Goal: Information Seeking & Learning: Learn about a topic

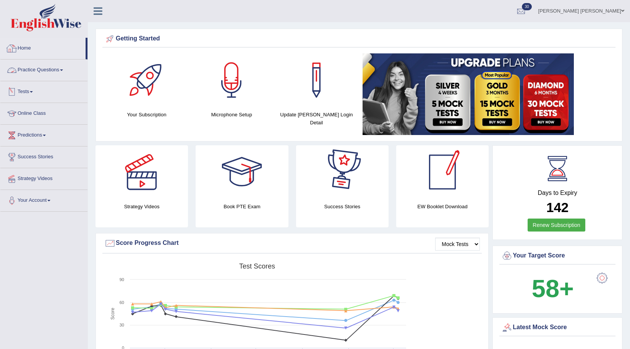
click at [42, 69] on link "Practice Questions" at bounding box center [43, 69] width 87 height 19
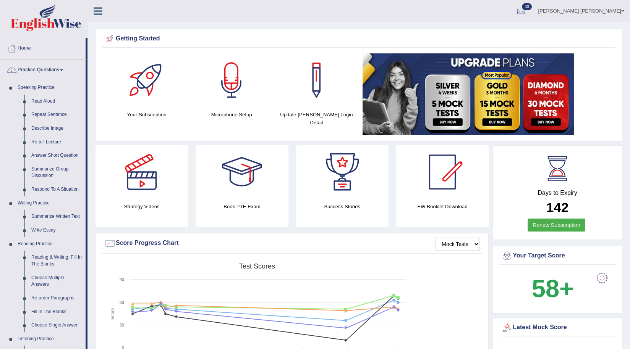
click at [41, 70] on link "Practice Questions" at bounding box center [42, 69] width 85 height 19
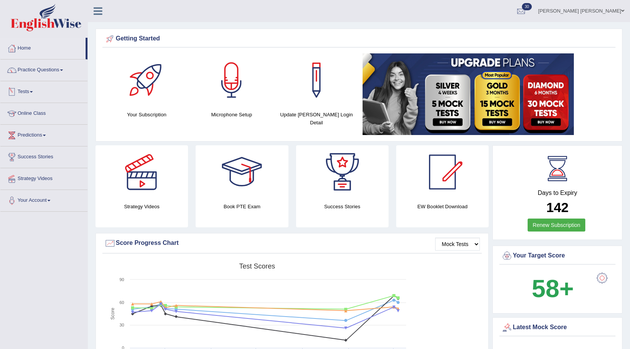
click at [31, 91] on link "Tests" at bounding box center [43, 90] width 87 height 19
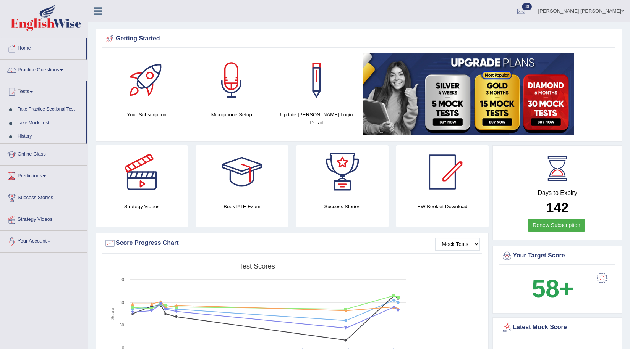
click at [28, 134] on link "History" at bounding box center [49, 137] width 71 height 14
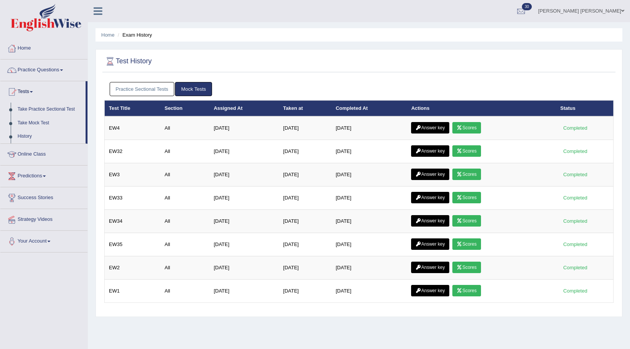
click at [156, 85] on link "Practice Sectional Tests" at bounding box center [142, 89] width 65 height 14
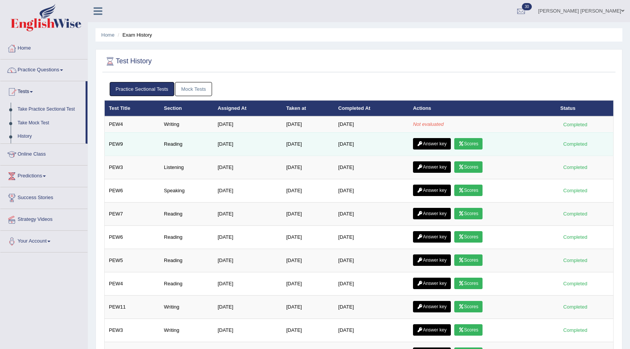
click at [471, 145] on link "Scores" at bounding box center [468, 143] width 28 height 11
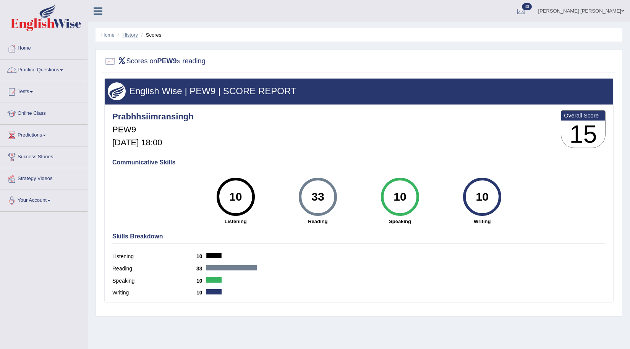
click at [131, 34] on link "History" at bounding box center [130, 35] width 15 height 6
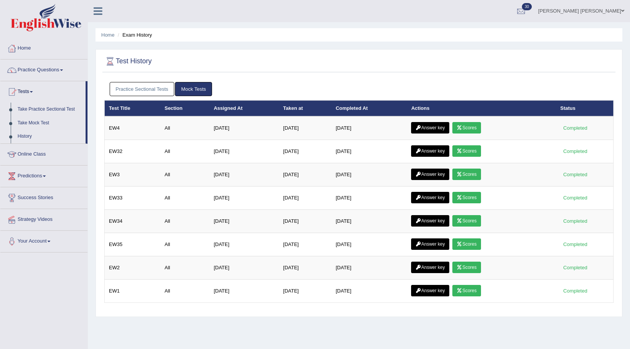
click at [154, 87] on link "Practice Sectional Tests" at bounding box center [142, 89] width 65 height 14
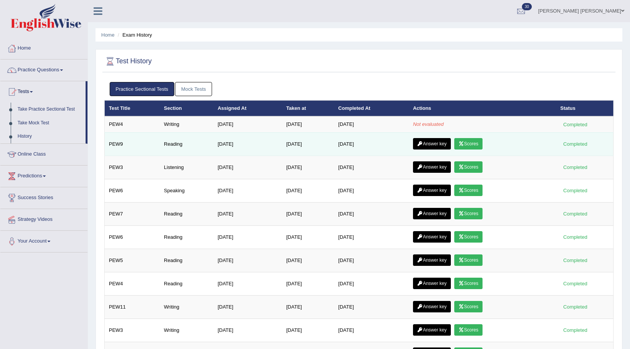
click at [423, 143] on icon at bounding box center [420, 144] width 6 height 5
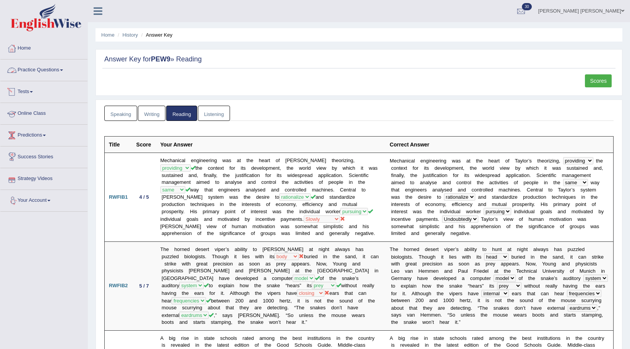
click at [28, 68] on link "Practice Questions" at bounding box center [43, 69] width 87 height 19
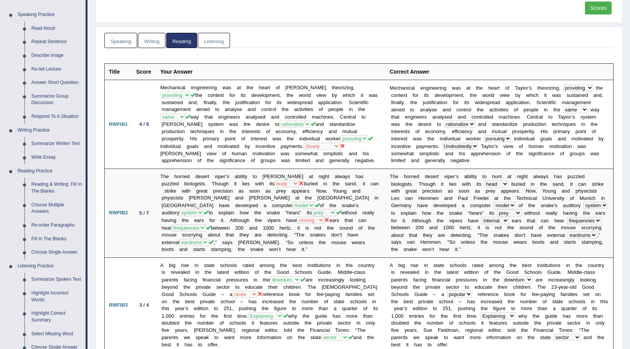
scroll to position [76, 0]
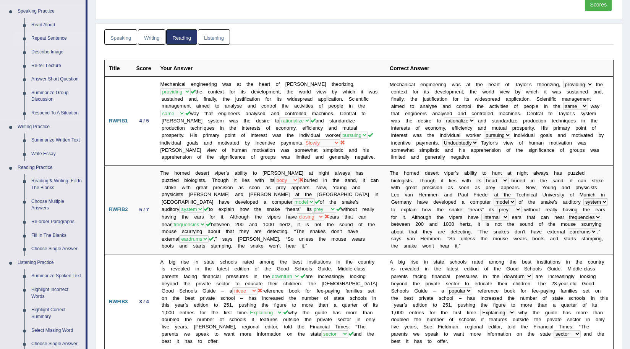
click at [47, 39] on link "Repeat Sentence" at bounding box center [57, 39] width 58 height 14
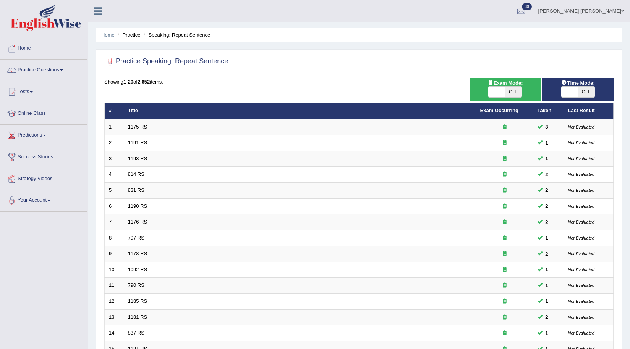
click at [507, 94] on span "OFF" at bounding box center [513, 92] width 17 height 11
checkbox input "true"
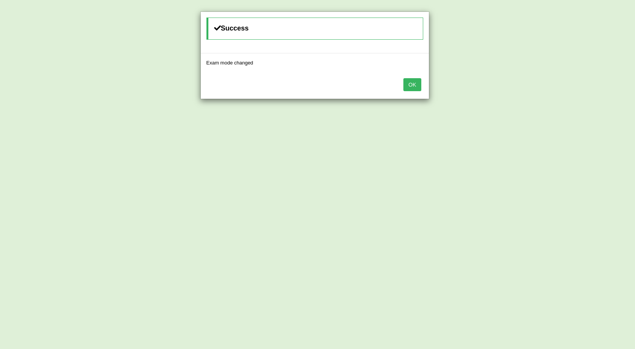
click at [412, 88] on button "OK" at bounding box center [413, 84] width 18 height 13
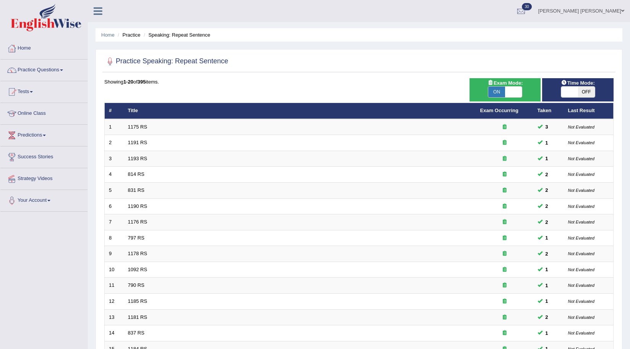
click at [584, 90] on span "OFF" at bounding box center [586, 92] width 17 height 11
checkbox input "true"
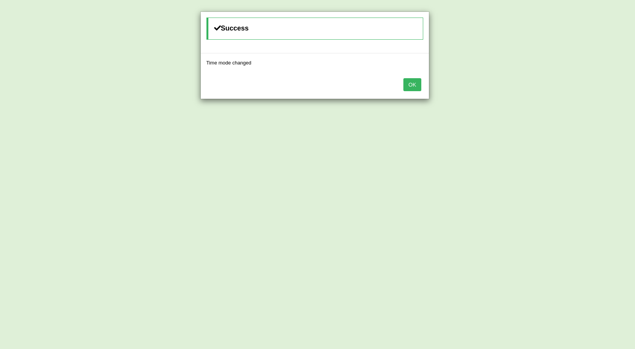
click at [417, 89] on button "OK" at bounding box center [413, 84] width 18 height 13
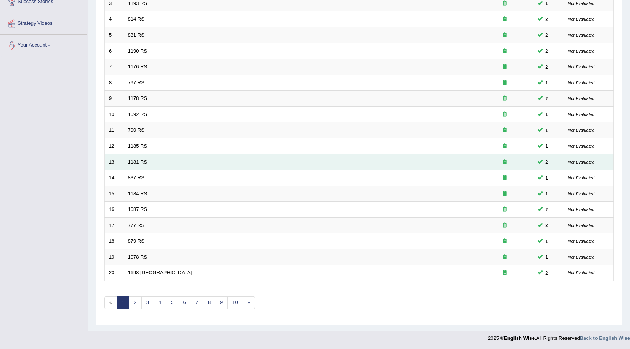
scroll to position [156, 0]
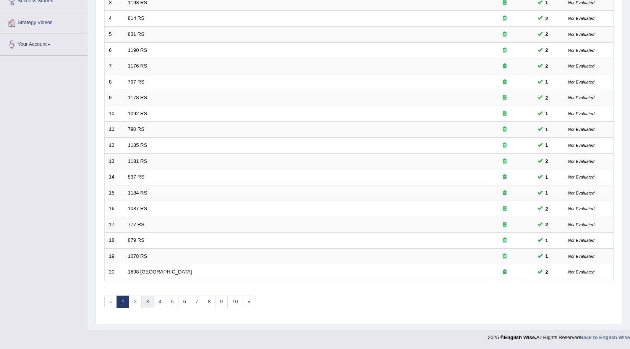
click at [144, 301] on link "3" at bounding box center [147, 302] width 13 height 13
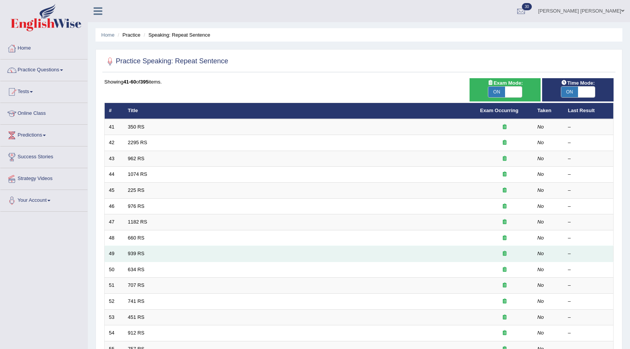
scroll to position [153, 0]
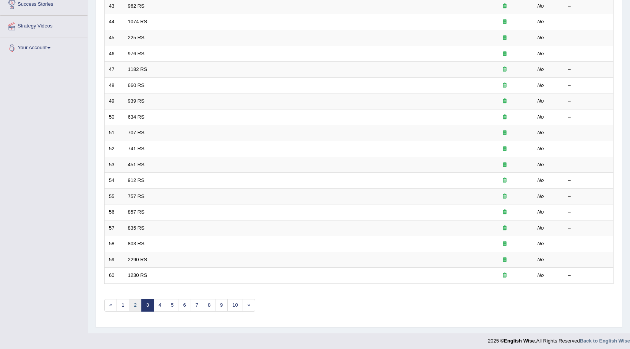
click at [138, 307] on link "2" at bounding box center [135, 305] width 13 height 13
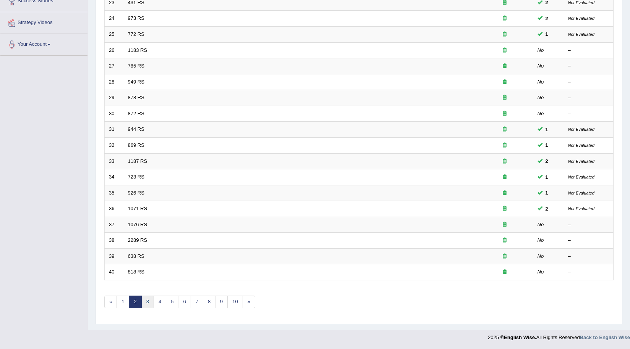
click at [146, 302] on link "3" at bounding box center [147, 302] width 13 height 13
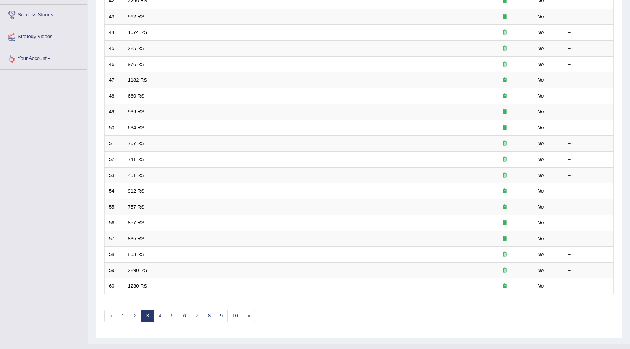
scroll to position [153, 0]
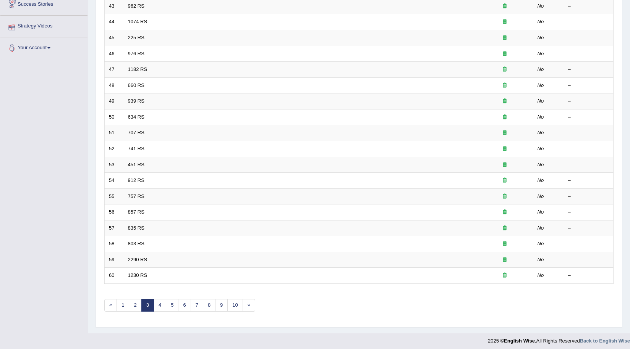
click at [27, 116] on div "Toggle navigation Home Practice Questions Speaking Practice Read Aloud Repeat S…" at bounding box center [315, 98] width 630 height 502
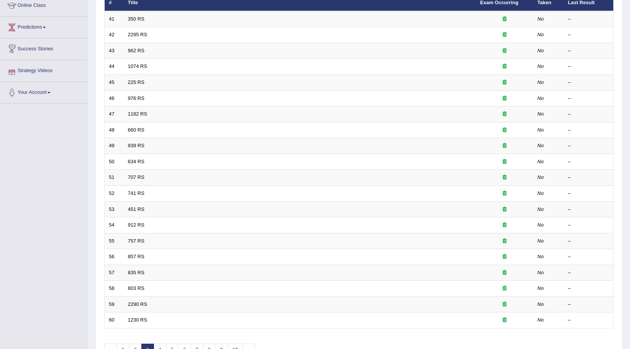
scroll to position [0, 0]
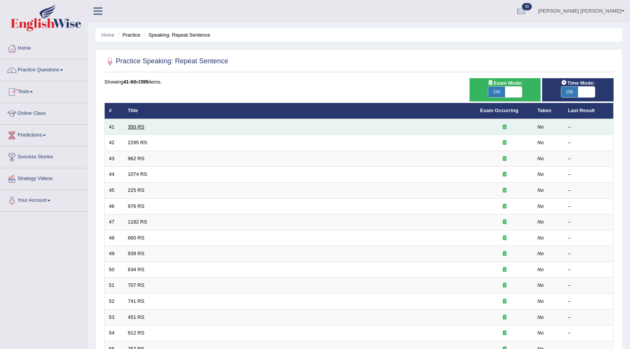
click at [133, 127] on link "350 RS" at bounding box center [136, 127] width 16 height 6
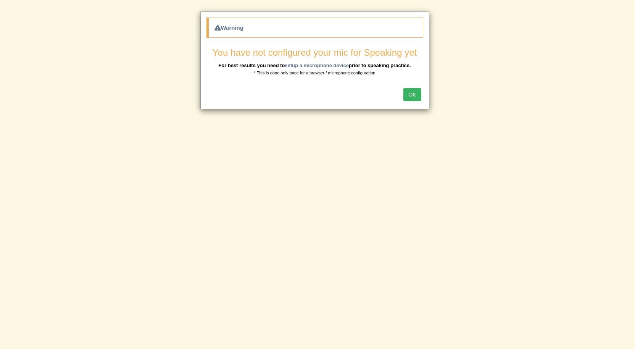
click at [412, 96] on button "OK" at bounding box center [413, 94] width 18 height 13
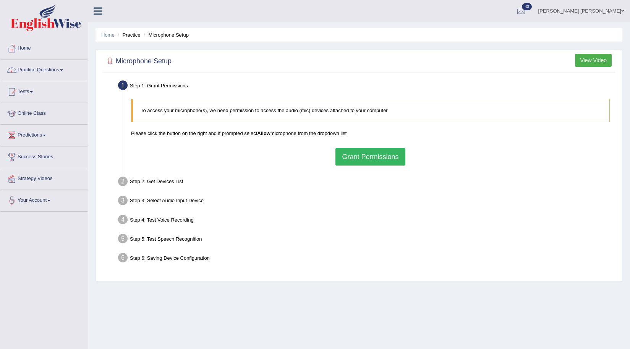
click at [353, 161] on button "Grant Permissions" at bounding box center [369, 157] width 69 height 18
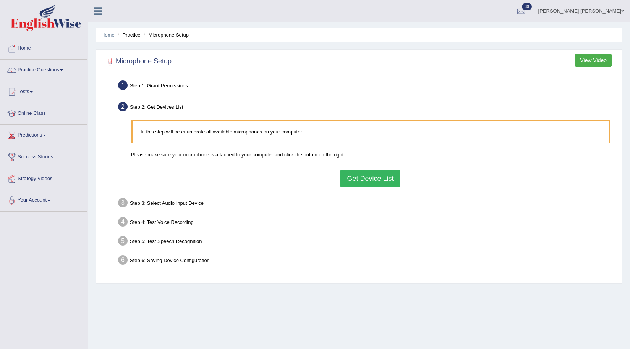
click at [358, 178] on button "Get Device List" at bounding box center [370, 179] width 60 height 18
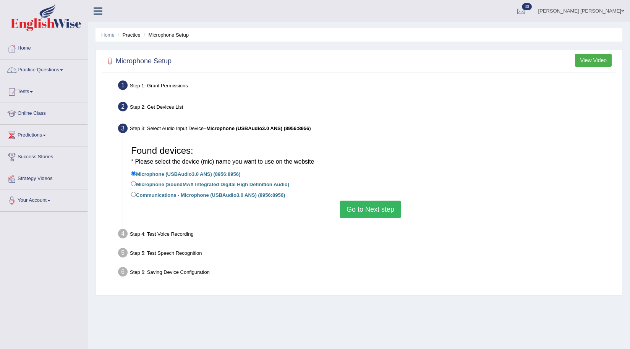
click at [354, 210] on button "Go to Next step" at bounding box center [370, 210] width 61 height 18
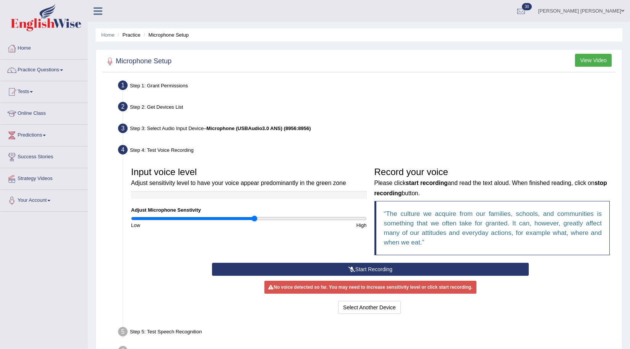
click at [254, 219] on input "range" at bounding box center [249, 219] width 236 height 6
click at [345, 269] on button "Start Recording" at bounding box center [370, 269] width 317 height 13
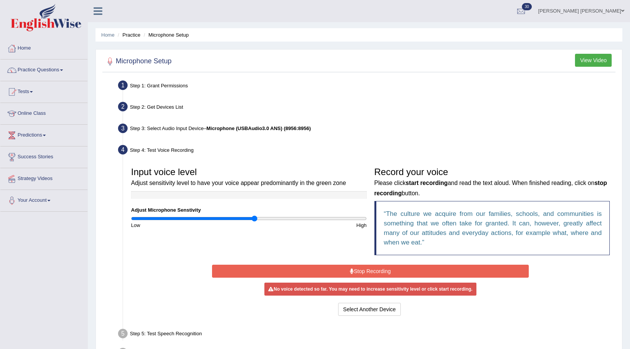
click at [357, 275] on button "Stop Recording" at bounding box center [370, 271] width 317 height 13
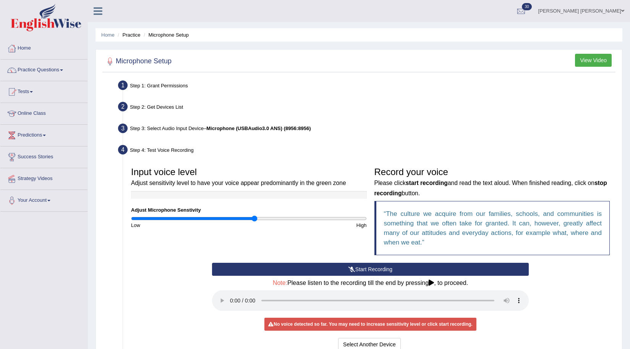
click at [358, 270] on button "Start Recording" at bounding box center [370, 269] width 317 height 13
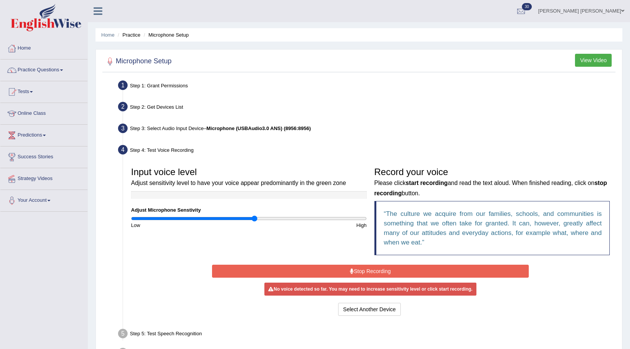
click at [354, 271] on button "Stop Recording" at bounding box center [370, 271] width 317 height 13
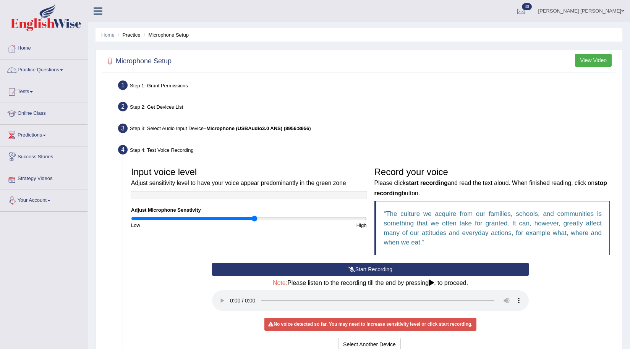
click at [310, 105] on div "Step 2: Get Devices List" at bounding box center [367, 108] width 504 height 17
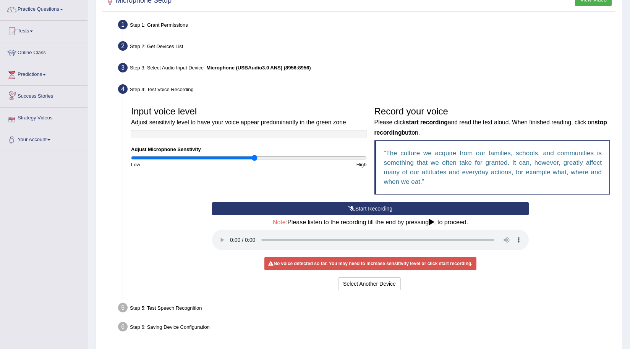
scroll to position [76, 0]
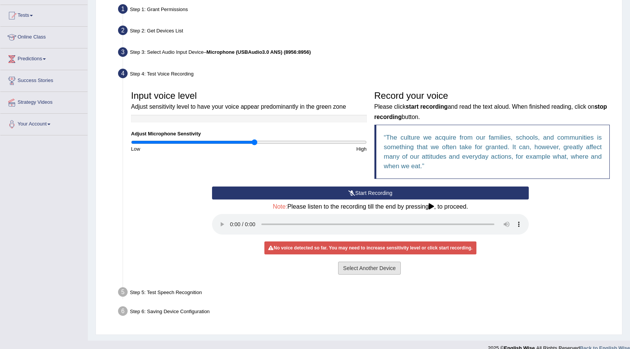
click at [362, 271] on button "Select Another Device" at bounding box center [369, 268] width 63 height 13
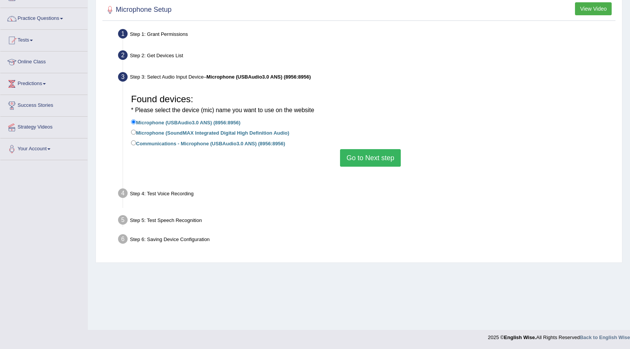
scroll to position [52, 0]
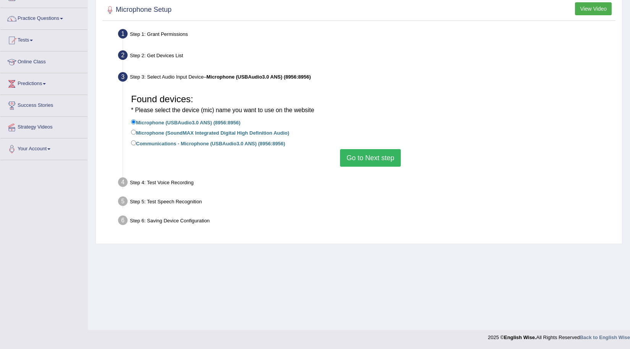
click at [383, 155] on button "Go to Next step" at bounding box center [370, 158] width 61 height 18
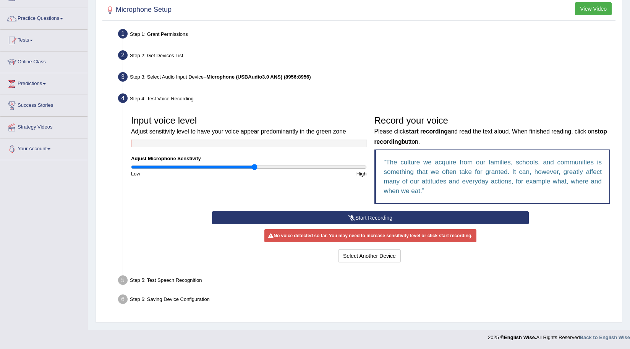
click at [355, 220] on button "Start Recording" at bounding box center [370, 218] width 317 height 13
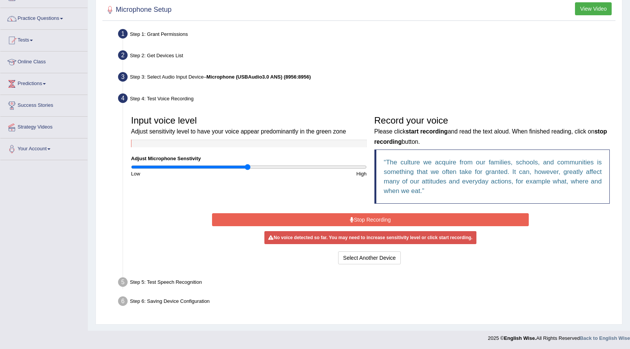
click at [249, 166] on input "range" at bounding box center [249, 167] width 236 height 6
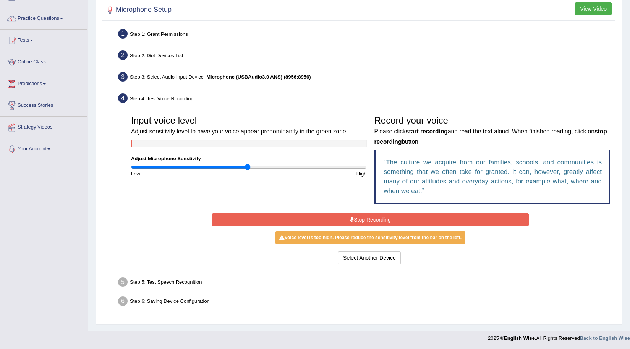
click at [328, 221] on button "Stop Recording" at bounding box center [370, 219] width 317 height 13
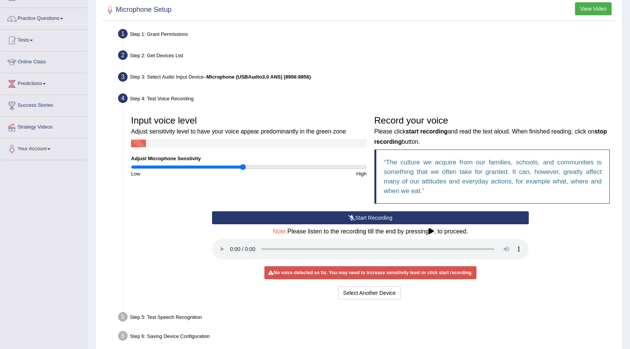
type input "0.96"
click at [242, 166] on input "range" at bounding box center [249, 167] width 236 height 6
click at [329, 215] on button "Start Recording" at bounding box center [370, 218] width 317 height 13
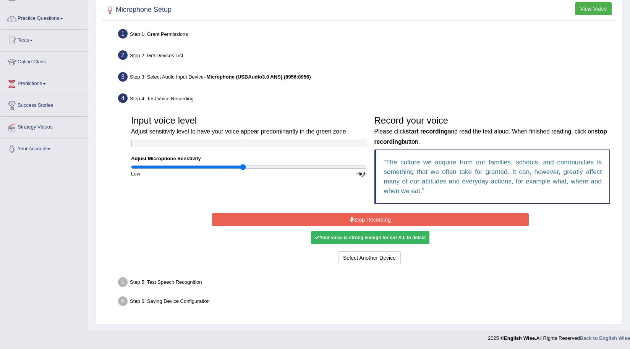
click at [393, 216] on button "Stop Recording" at bounding box center [370, 219] width 317 height 13
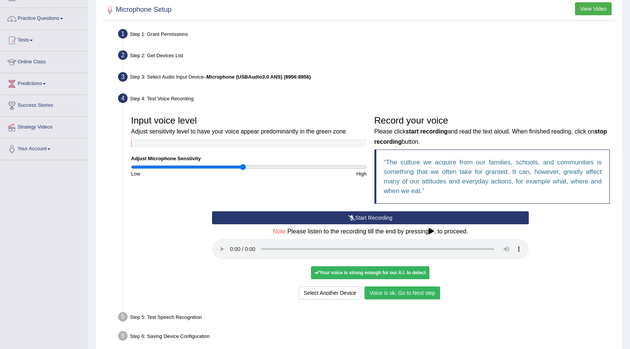
click at [413, 290] on button "Voice is ok. Go to Next step" at bounding box center [402, 293] width 76 height 13
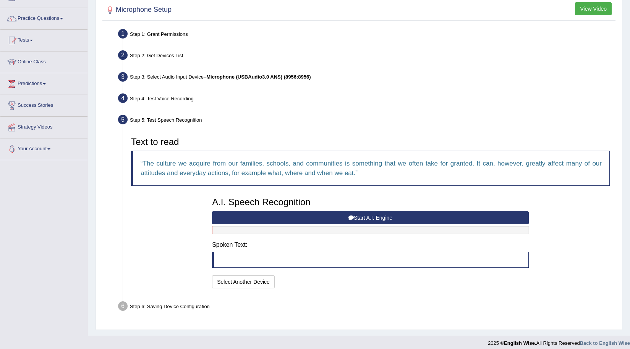
click at [383, 220] on button "Start A.I. Engine" at bounding box center [370, 218] width 317 height 13
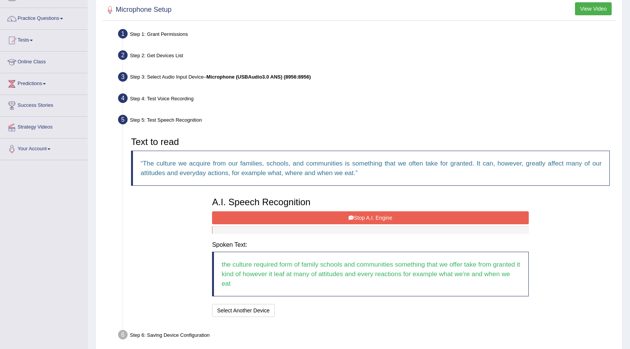
click at [383, 220] on button "Stop A.I. Engine" at bounding box center [370, 218] width 317 height 13
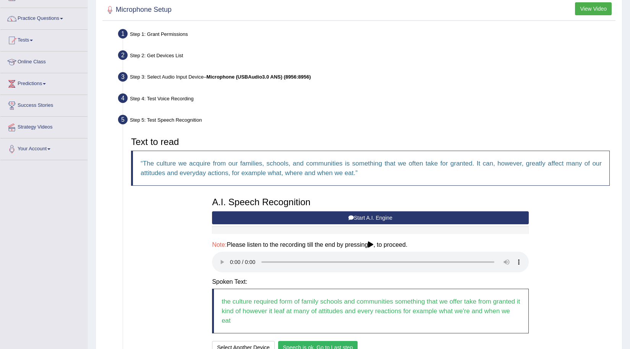
scroll to position [123, 0]
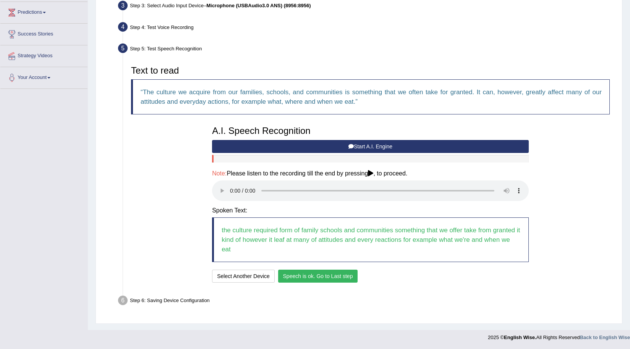
click at [335, 280] on button "Speech is ok. Go to Last step" at bounding box center [318, 276] width 80 height 13
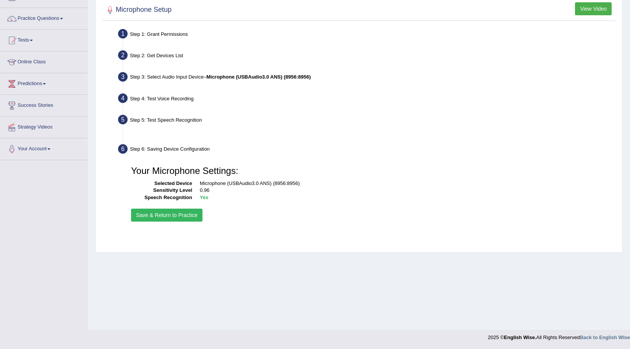
scroll to position [52, 0]
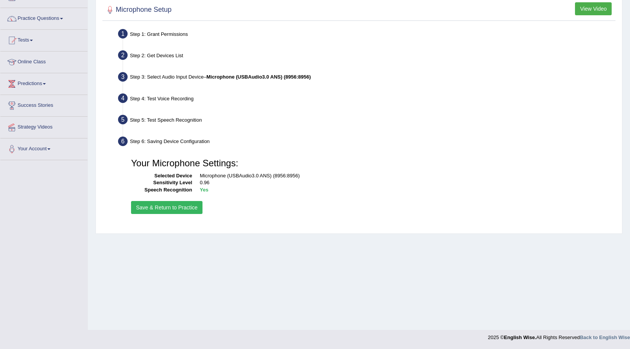
click at [148, 208] on button "Save & Return to Practice" at bounding box center [166, 207] width 71 height 13
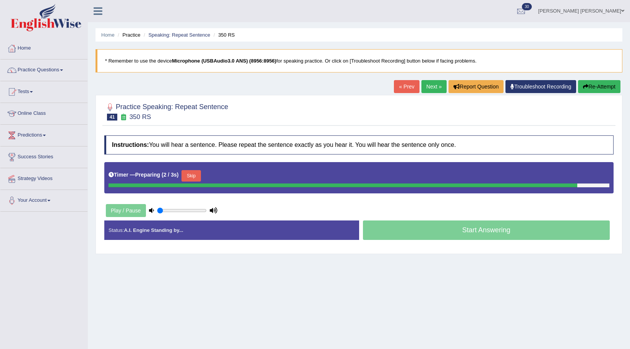
click at [28, 90] on link "Tests" at bounding box center [43, 90] width 87 height 19
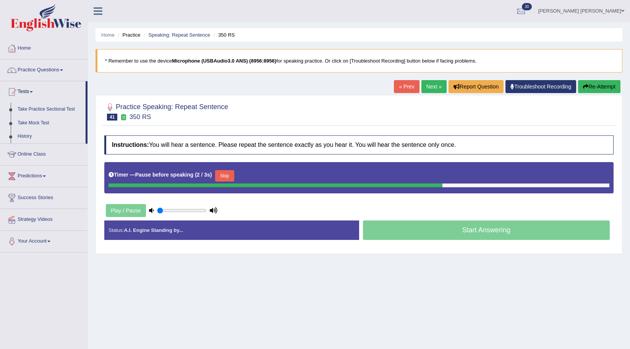
click at [608, 90] on button "Re-Attempt" at bounding box center [599, 86] width 42 height 13
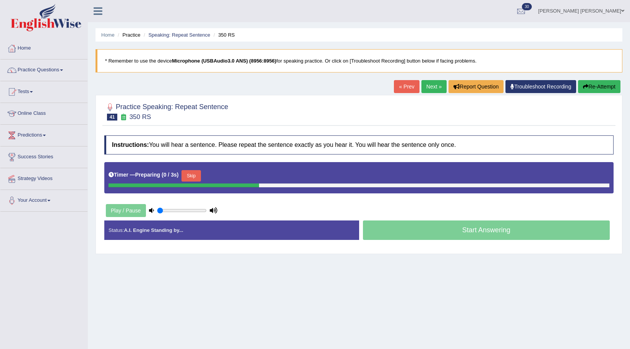
click at [197, 179] on button "Skip" at bounding box center [190, 175] width 19 height 11
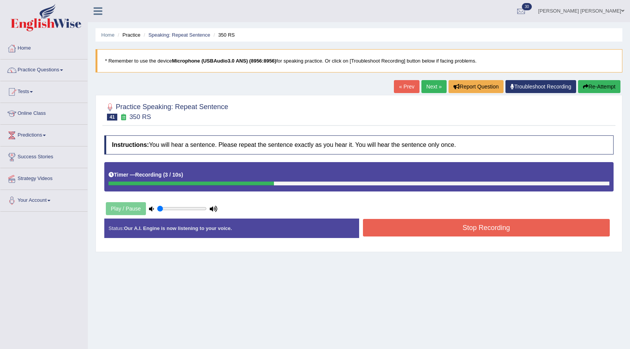
click at [434, 233] on button "Stop Recording" at bounding box center [486, 228] width 247 height 18
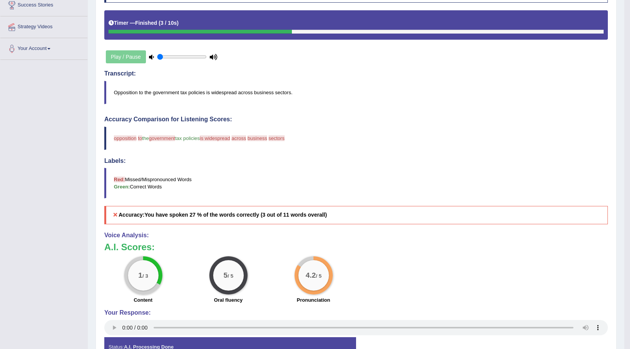
scroll to position [153, 0]
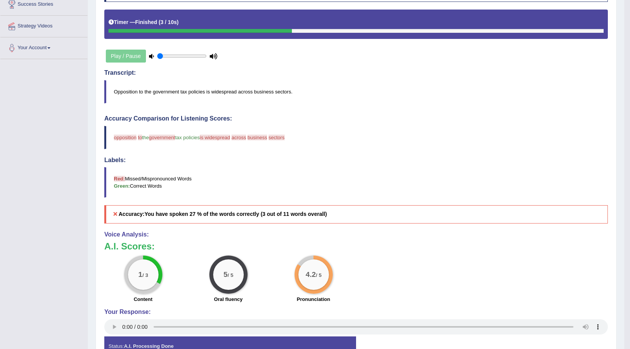
click at [485, 167] on div "Labels: Red: Missed/Mispronounced Words Green: Correct Words" at bounding box center [355, 177] width 503 height 41
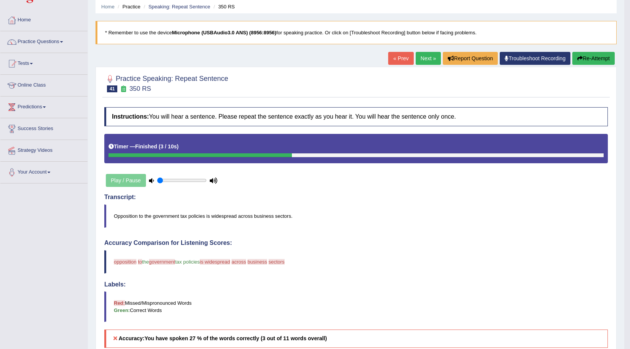
scroll to position [8, 0]
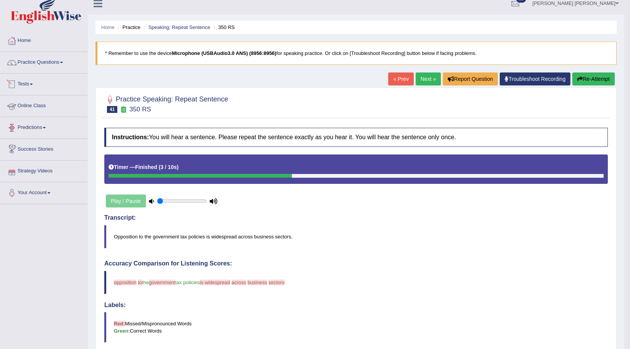
click at [21, 82] on link "Tests" at bounding box center [43, 83] width 87 height 19
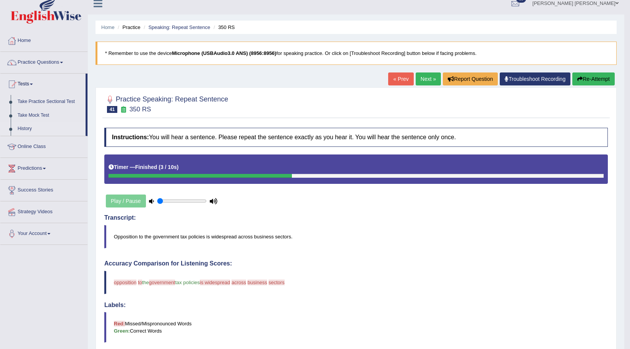
click at [27, 129] on link "History" at bounding box center [49, 129] width 71 height 14
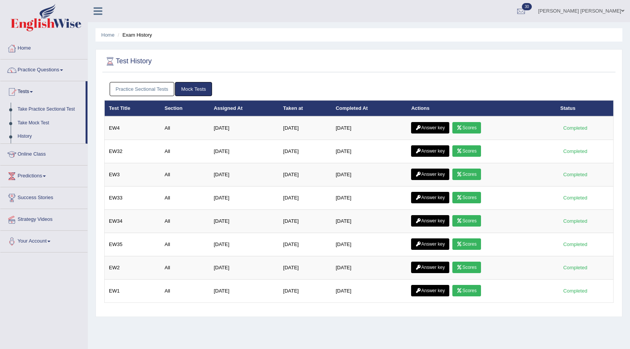
click at [166, 93] on link "Practice Sectional Tests" at bounding box center [142, 89] width 65 height 14
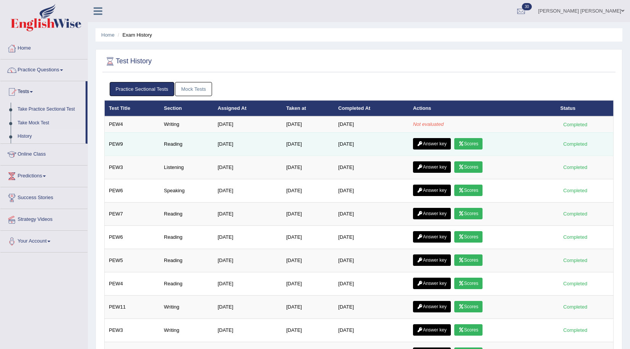
click at [434, 146] on link "Answer key" at bounding box center [432, 143] width 38 height 11
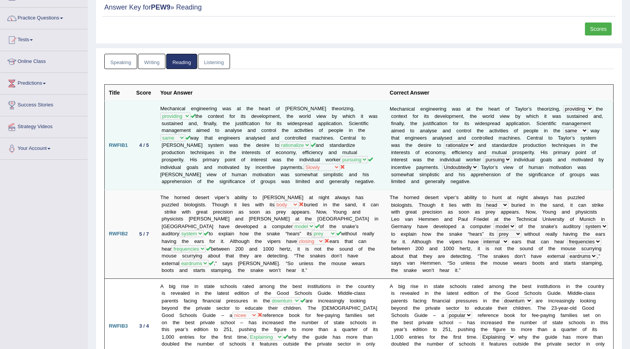
scroll to position [38, 0]
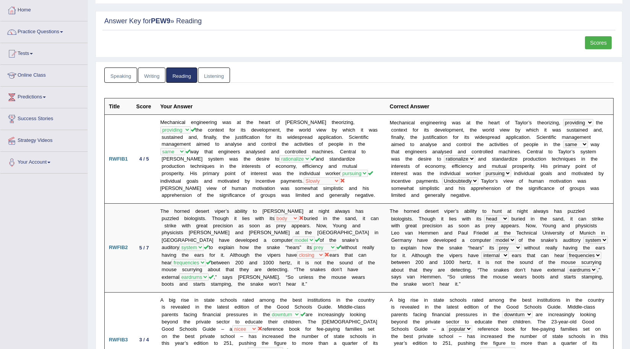
click at [590, 40] on link "Scores" at bounding box center [598, 42] width 27 height 13
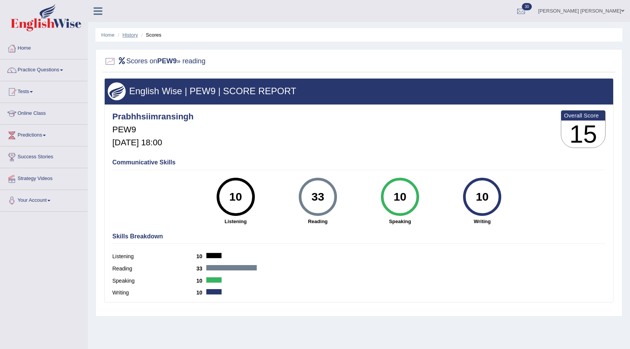
click at [130, 36] on link "History" at bounding box center [130, 35] width 15 height 6
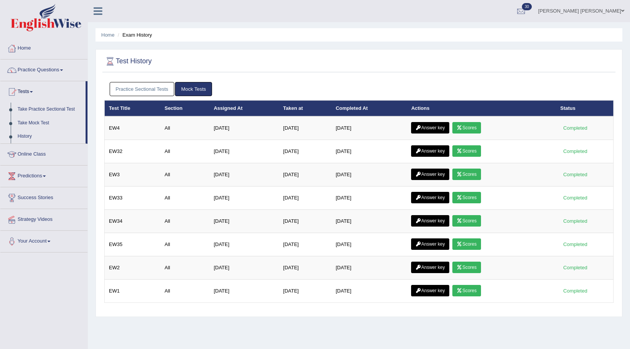
click at [154, 86] on link "Practice Sectional Tests" at bounding box center [142, 89] width 65 height 14
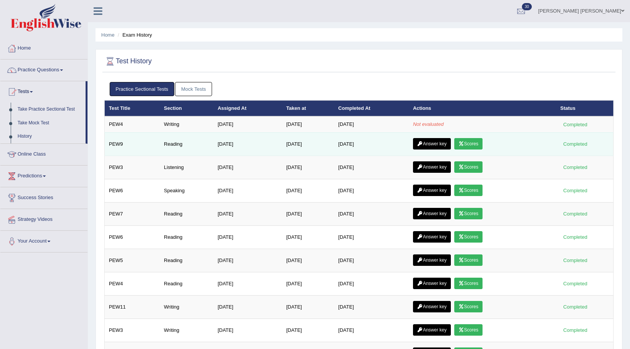
click at [438, 144] on link "Answer key" at bounding box center [432, 143] width 38 height 11
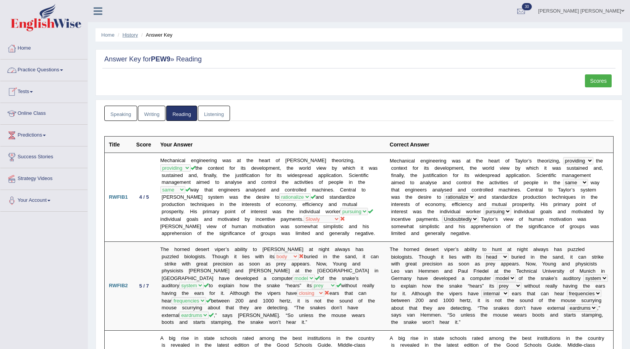
click at [131, 35] on link "History" at bounding box center [130, 35] width 15 height 6
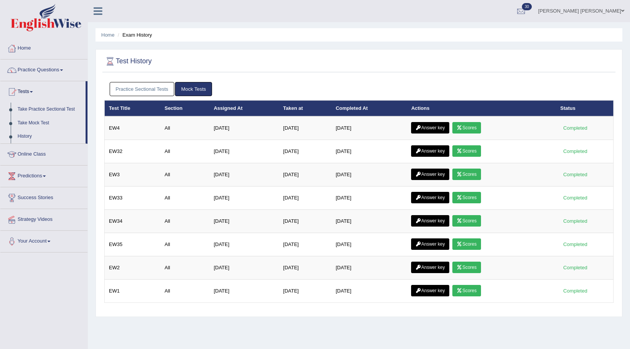
click at [157, 92] on link "Practice Sectional Tests" at bounding box center [142, 89] width 65 height 14
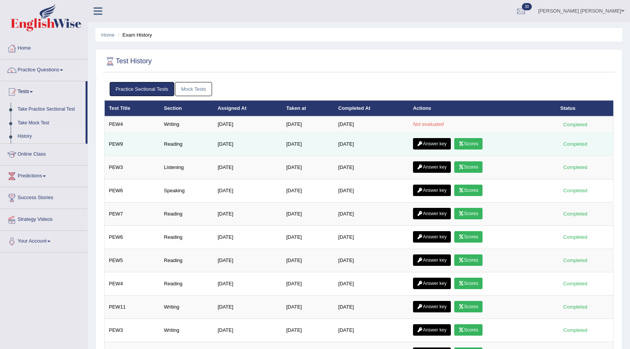
click at [474, 144] on link "Scores" at bounding box center [468, 143] width 28 height 11
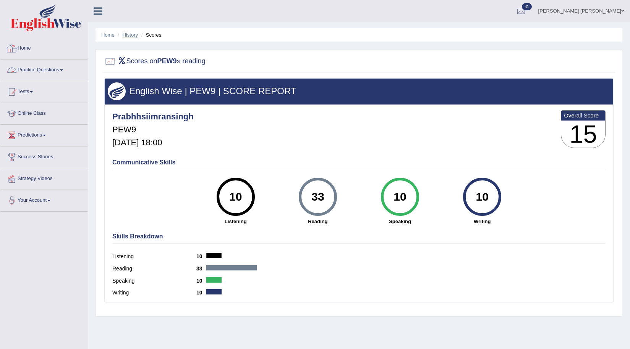
click at [131, 37] on link "History" at bounding box center [130, 35] width 15 height 6
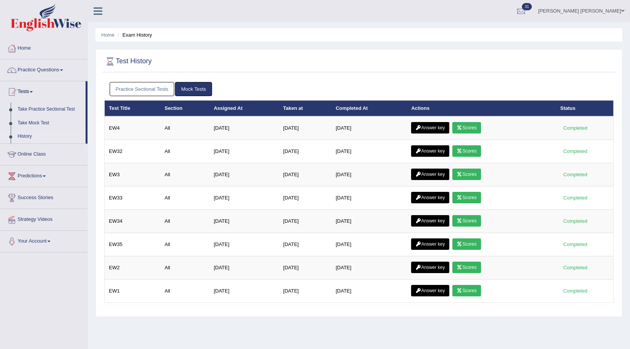
click at [135, 91] on link "Practice Sectional Tests" at bounding box center [142, 89] width 65 height 14
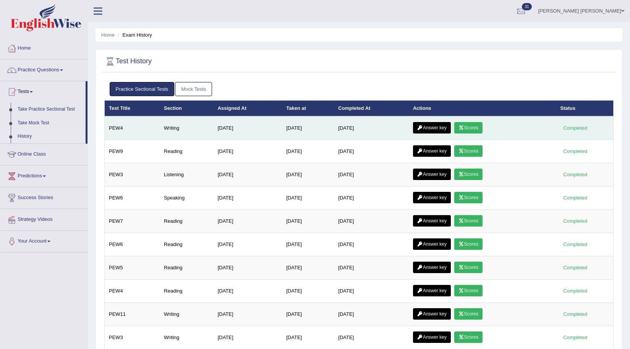
click at [478, 126] on link "Scores" at bounding box center [468, 127] width 28 height 11
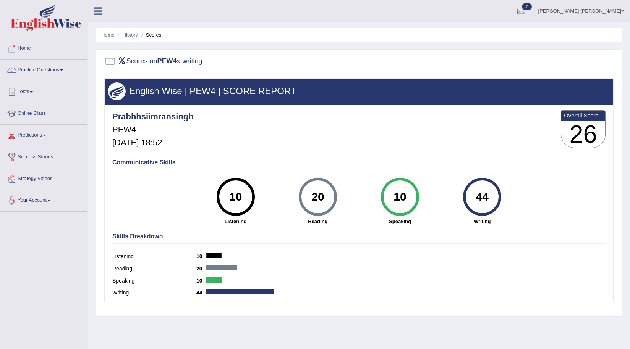
click at [129, 34] on link "History" at bounding box center [130, 35] width 15 height 6
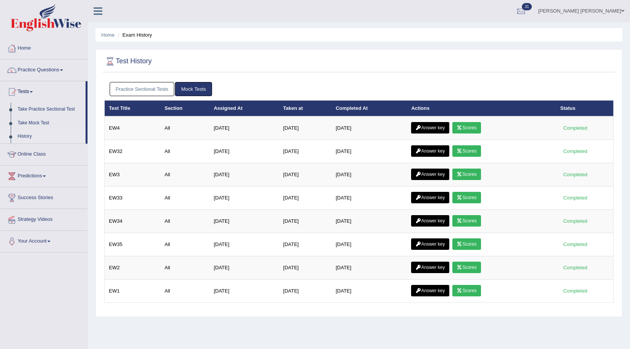
click at [163, 91] on link "Practice Sectional Tests" at bounding box center [142, 89] width 65 height 14
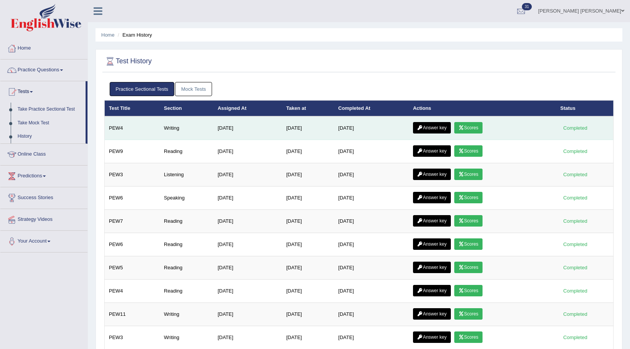
click at [436, 129] on link "Answer key" at bounding box center [432, 127] width 38 height 11
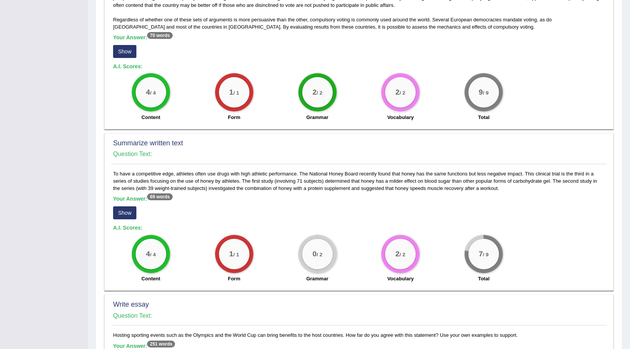
scroll to position [229, 0]
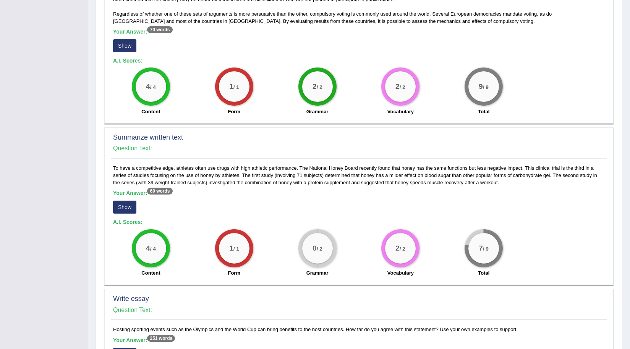
click at [126, 208] on button "Show" at bounding box center [124, 207] width 23 height 13
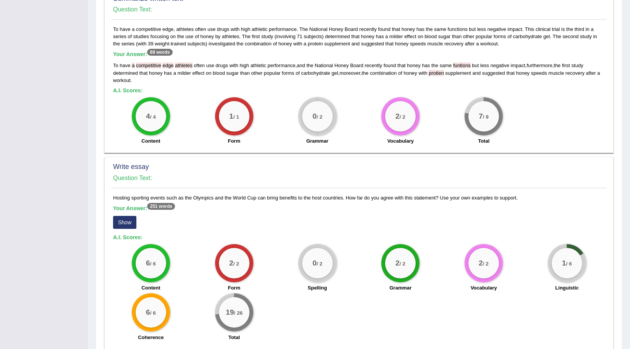
scroll to position [382, 0]
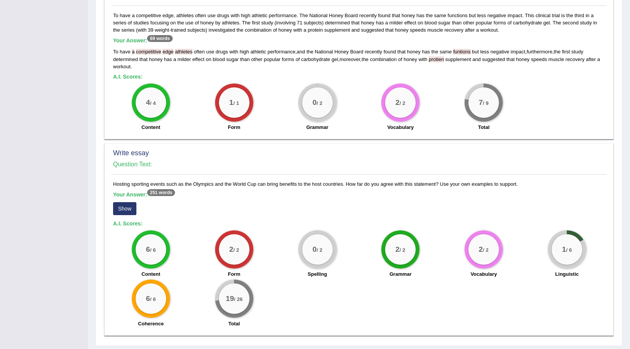
click at [121, 210] on button "Show" at bounding box center [124, 208] width 23 height 13
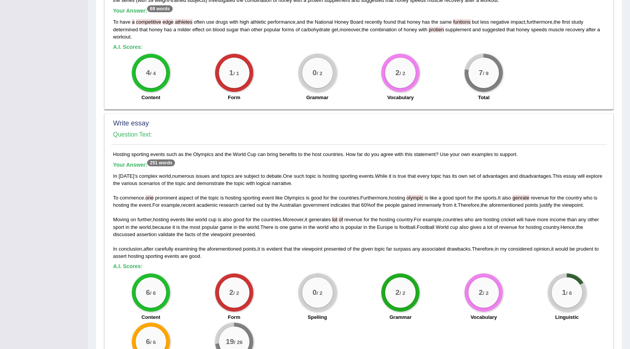
scroll to position [400, 0]
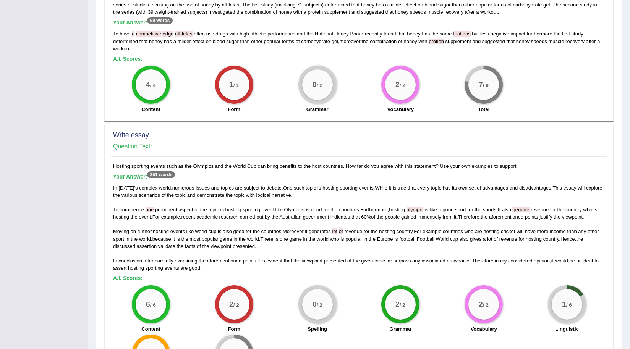
click at [364, 204] on div "In today ' s complex world , numerous issues and topics are subject to debate .…" at bounding box center [358, 227] width 491 height 87
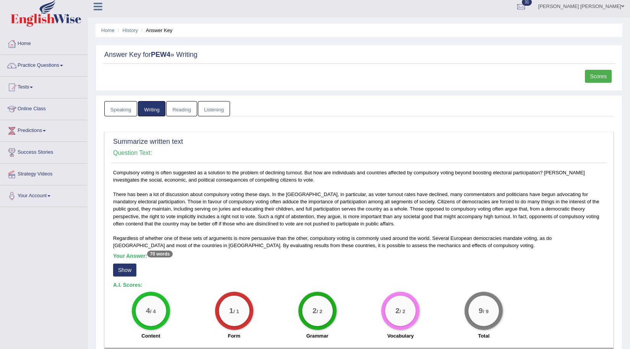
scroll to position [0, 0]
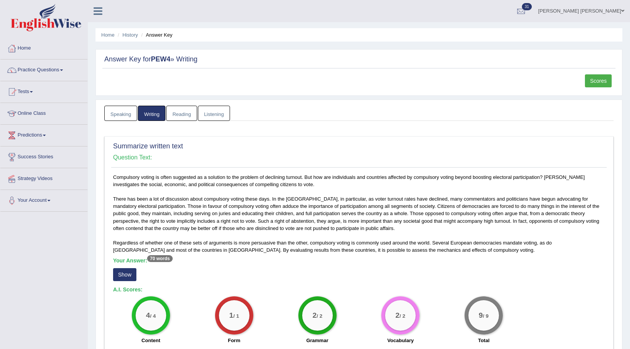
click at [596, 81] on link "Scores" at bounding box center [598, 80] width 27 height 13
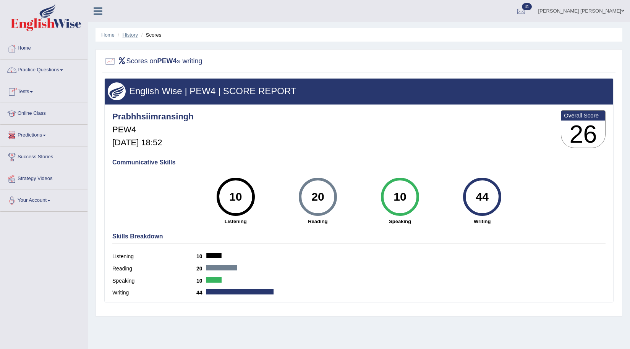
click at [136, 36] on link "History" at bounding box center [130, 35] width 15 height 6
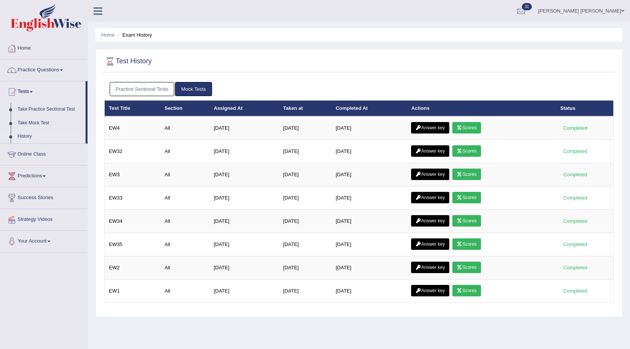
click at [128, 87] on link "Practice Sectional Tests" at bounding box center [142, 89] width 65 height 14
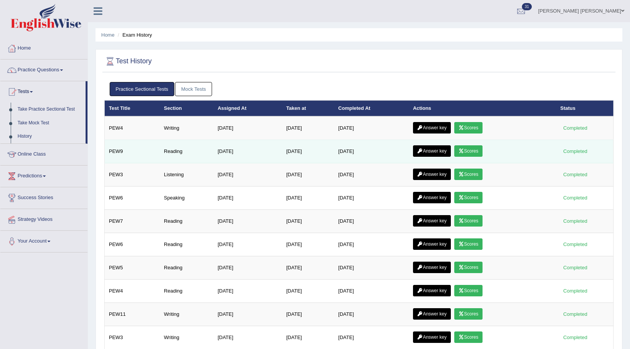
click at [443, 153] on link "Answer key" at bounding box center [432, 150] width 38 height 11
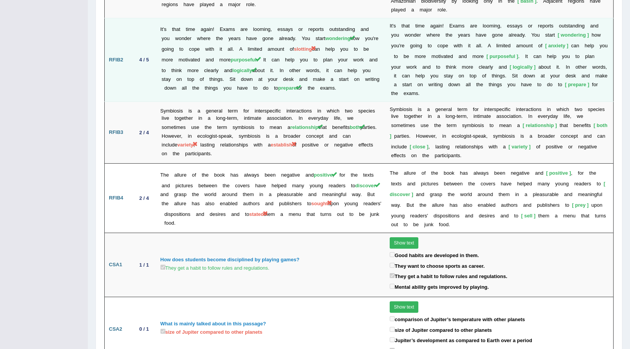
scroll to position [1146, 0]
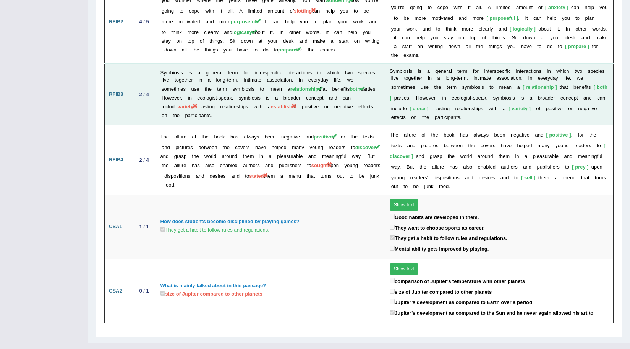
click at [292, 104] on span "establish" at bounding box center [281, 107] width 21 height 6
click at [286, 106] on td "Symbiosis is a general term for interspecific interactions in which two species…" at bounding box center [270, 94] width 229 height 62
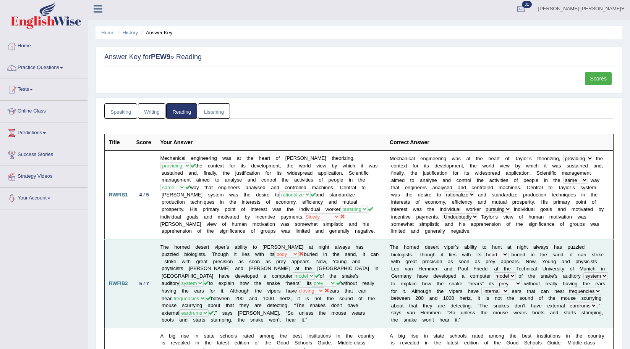
scroll to position [0, 0]
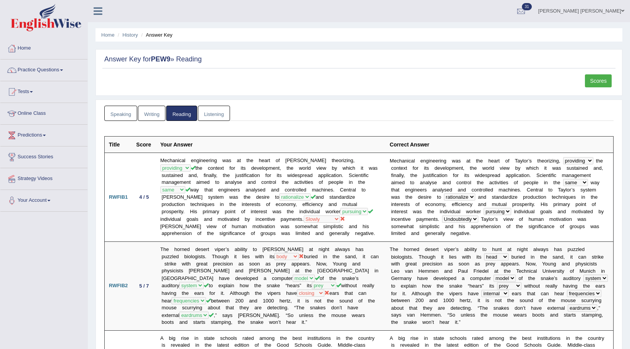
click at [52, 69] on link "Practice Questions" at bounding box center [43, 69] width 87 height 19
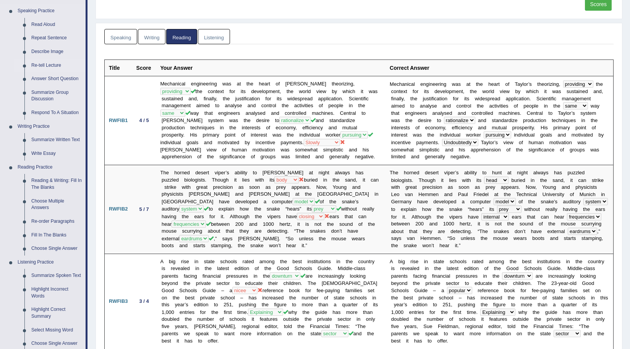
scroll to position [76, 0]
click at [52, 37] on link "Repeat Sentence" at bounding box center [57, 39] width 58 height 14
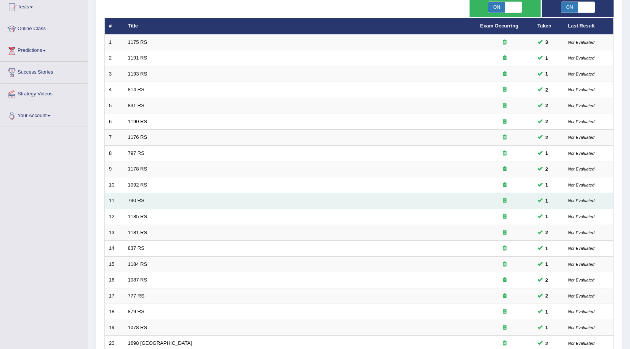
scroll to position [156, 0]
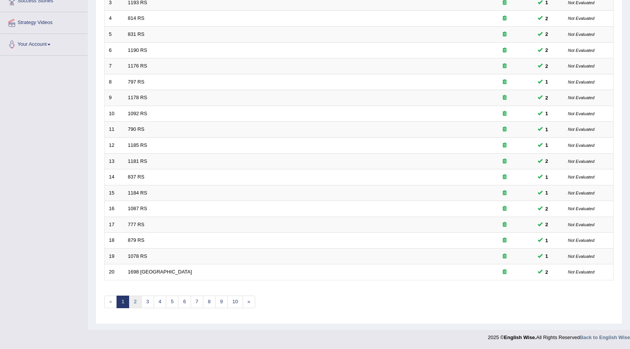
click at [137, 305] on link "2" at bounding box center [135, 302] width 13 height 13
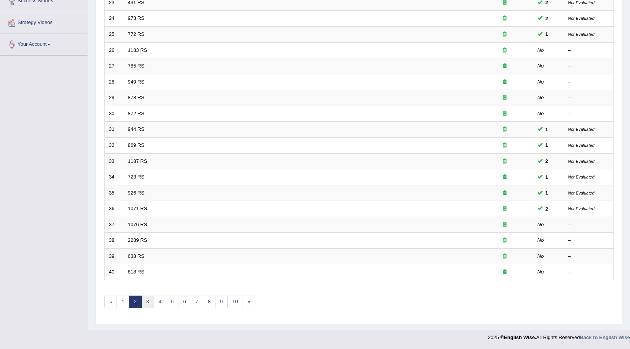
click at [147, 296] on link "3" at bounding box center [147, 302] width 13 height 13
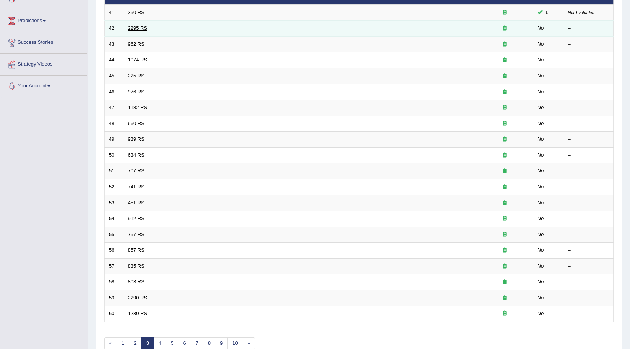
click at [133, 25] on link "2295 RS" at bounding box center [137, 28] width 19 height 6
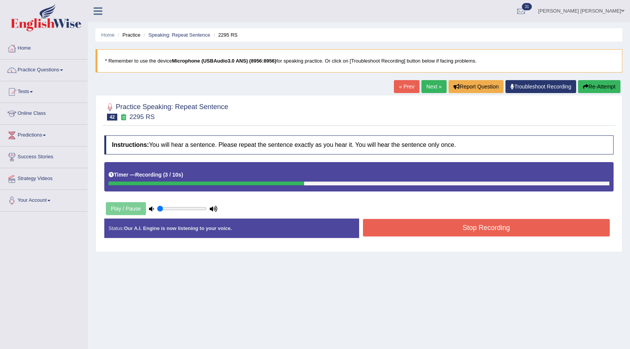
click at [415, 225] on button "Stop Recording" at bounding box center [486, 228] width 247 height 18
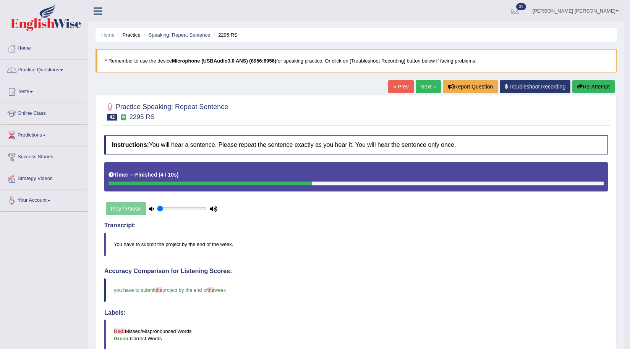
click at [420, 87] on link "Next »" at bounding box center [427, 86] width 25 height 13
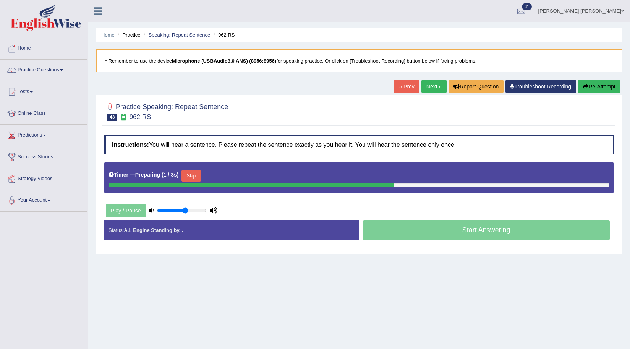
click at [185, 211] on input "range" at bounding box center [182, 211] width 50 height 6
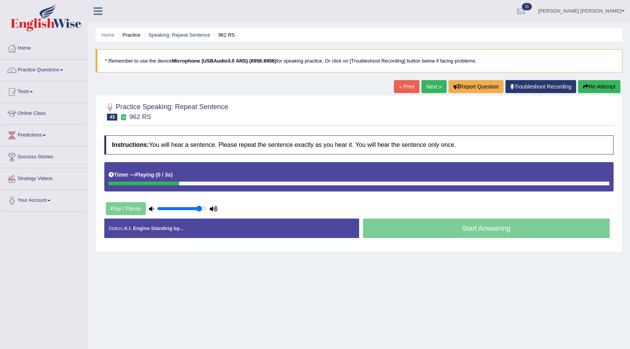
click at [200, 207] on input "range" at bounding box center [182, 209] width 50 height 6
click at [196, 207] on input "range" at bounding box center [182, 209] width 50 height 6
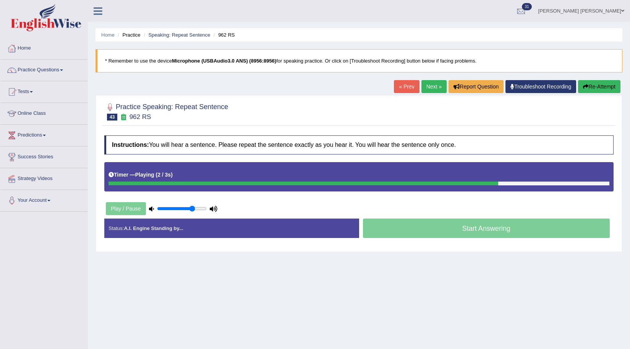
click at [192, 210] on input "range" at bounding box center [182, 209] width 50 height 6
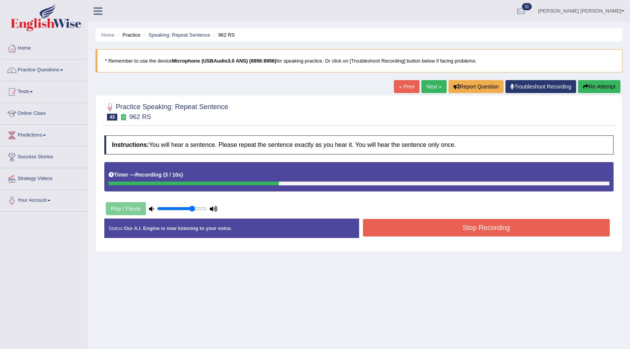
click at [432, 229] on button "Stop Recording" at bounding box center [486, 228] width 247 height 18
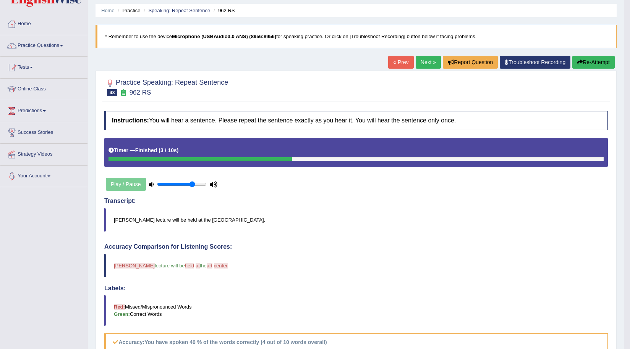
scroll to position [38, 0]
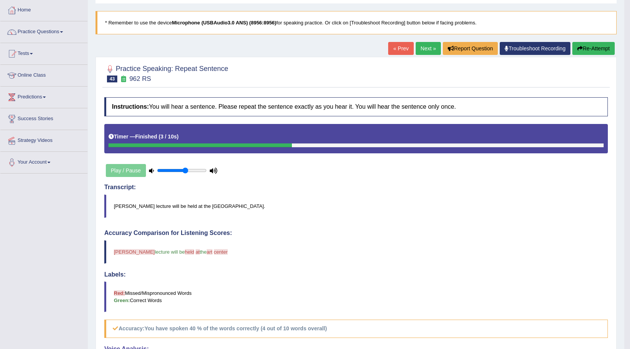
type input "0.6"
click at [184, 171] on input "range" at bounding box center [182, 171] width 50 height 6
click at [427, 50] on link "Next »" at bounding box center [427, 48] width 25 height 13
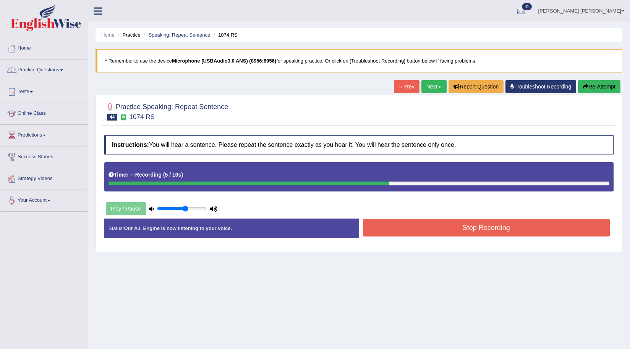
click at [406, 229] on button "Stop Recording" at bounding box center [486, 228] width 247 height 18
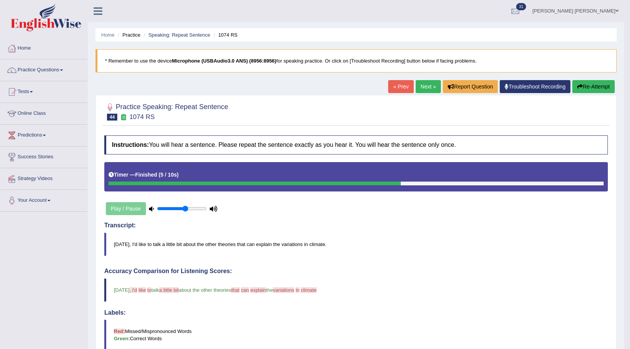
click at [425, 87] on link "Next »" at bounding box center [427, 86] width 25 height 13
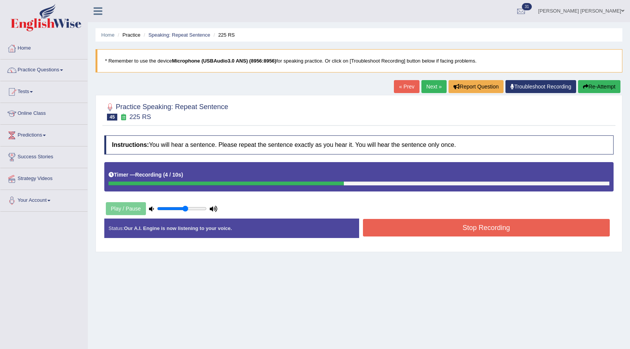
click at [407, 230] on button "Stop Recording" at bounding box center [486, 228] width 247 height 18
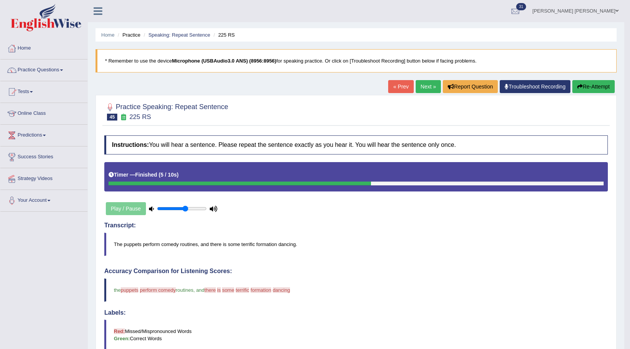
click at [604, 87] on button "Re-Attempt" at bounding box center [593, 86] width 42 height 13
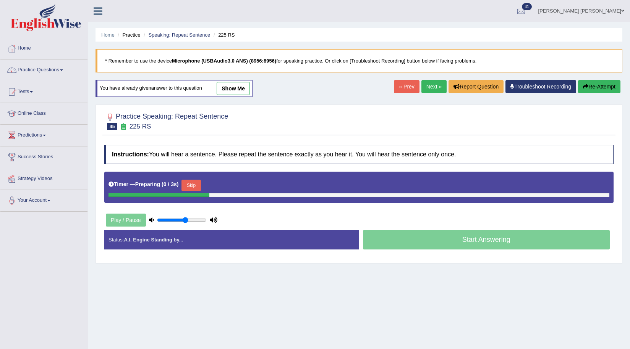
click at [193, 184] on button "Skip" at bounding box center [190, 185] width 19 height 11
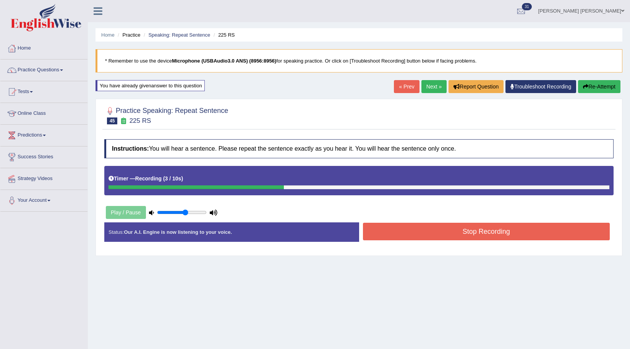
click at [391, 227] on button "Stop Recording" at bounding box center [486, 232] width 247 height 18
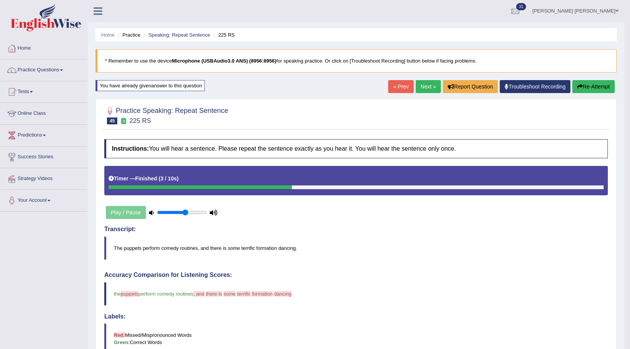
click at [427, 88] on link "Next »" at bounding box center [427, 86] width 25 height 13
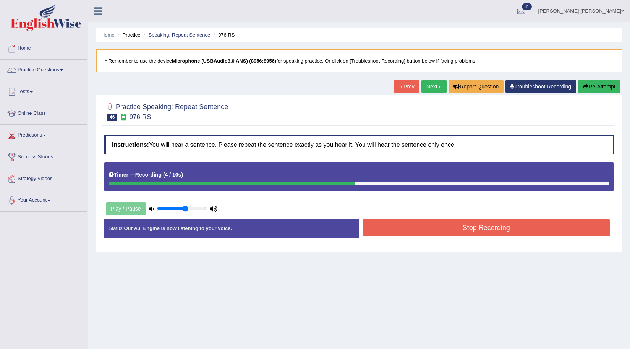
click at [428, 231] on button "Stop Recording" at bounding box center [486, 228] width 247 height 18
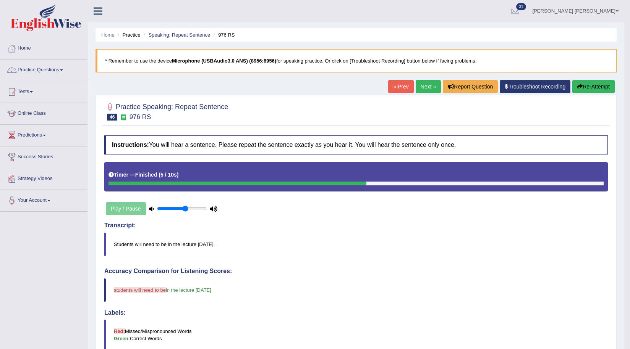
click at [417, 89] on link "Next »" at bounding box center [427, 86] width 25 height 13
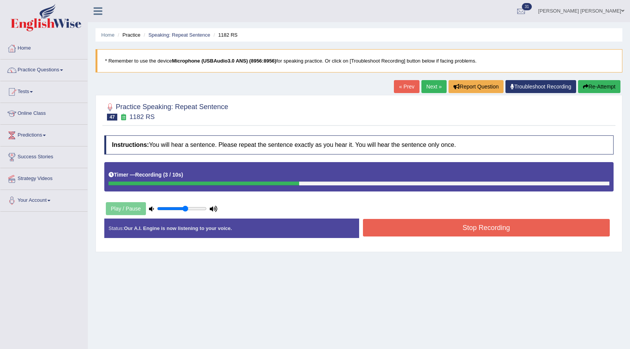
click at [404, 228] on button "Stop Recording" at bounding box center [486, 228] width 247 height 18
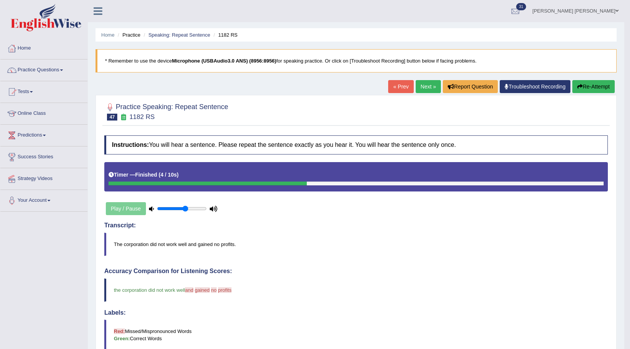
click at [429, 92] on link "Next »" at bounding box center [427, 86] width 25 height 13
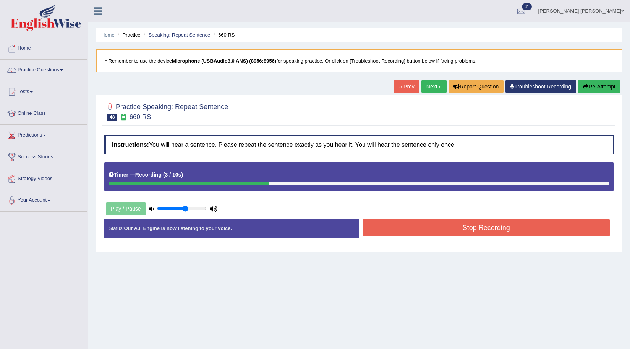
click at [429, 231] on button "Stop Recording" at bounding box center [486, 228] width 247 height 18
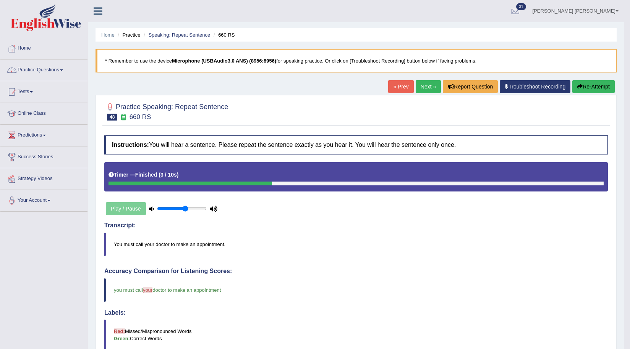
click at [422, 90] on link "Next »" at bounding box center [427, 86] width 25 height 13
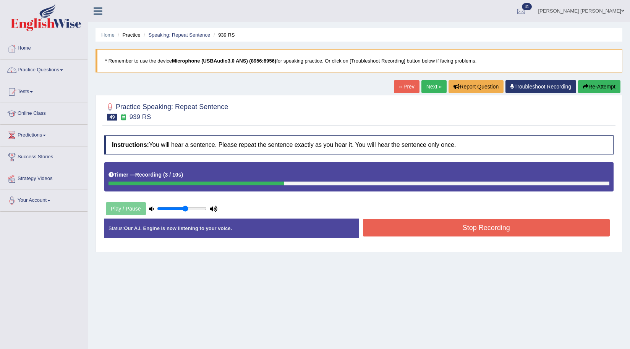
click at [428, 228] on button "Stop Recording" at bounding box center [486, 228] width 247 height 18
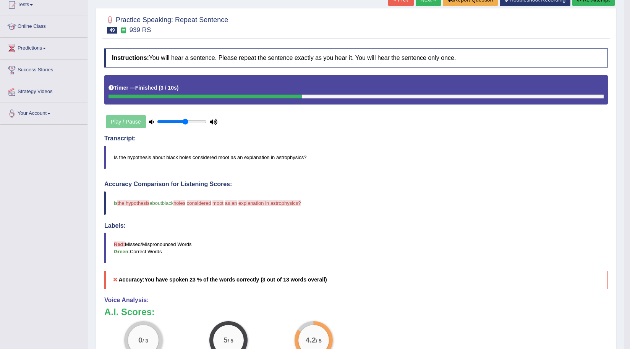
scroll to position [76, 0]
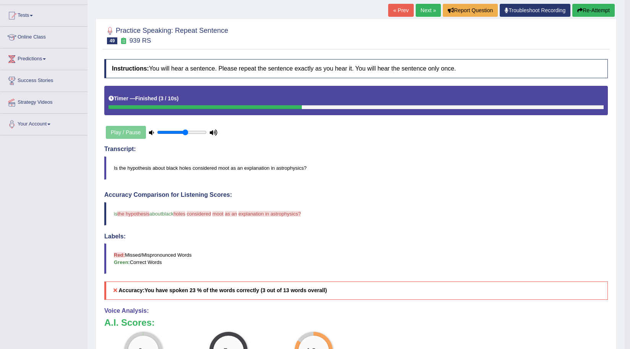
click at [595, 13] on button "Re-Attempt" at bounding box center [593, 10] width 42 height 13
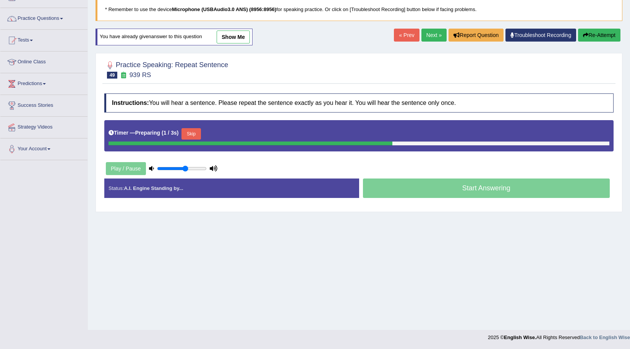
click at [191, 139] on button "Skip" at bounding box center [190, 133] width 19 height 11
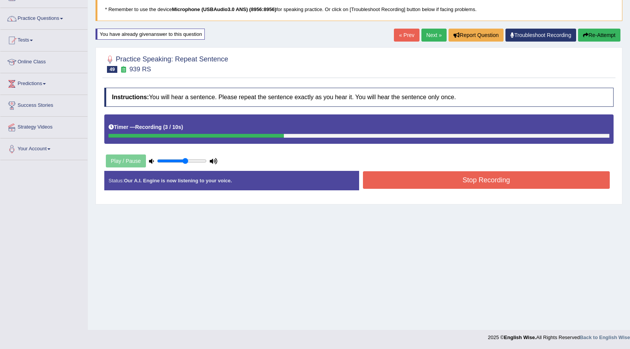
click at [474, 183] on button "Stop Recording" at bounding box center [486, 180] width 247 height 18
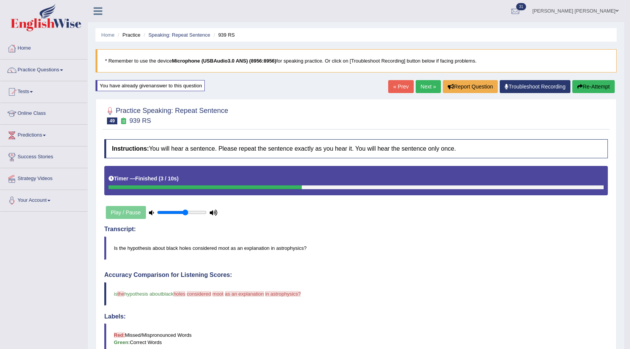
click at [425, 88] on link "Next »" at bounding box center [427, 86] width 25 height 13
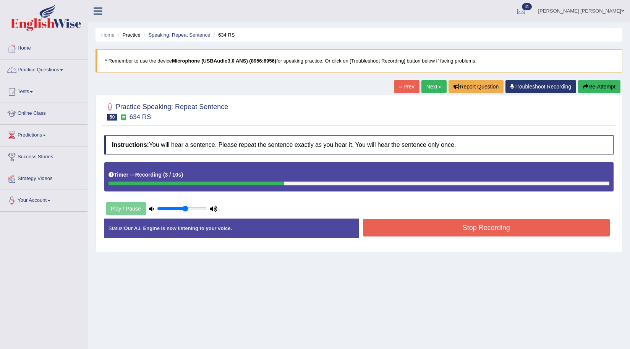
click at [452, 231] on button "Stop Recording" at bounding box center [486, 228] width 247 height 18
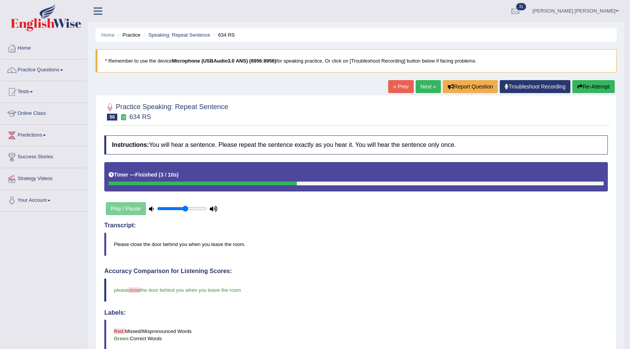
click at [425, 85] on link "Next »" at bounding box center [427, 86] width 25 height 13
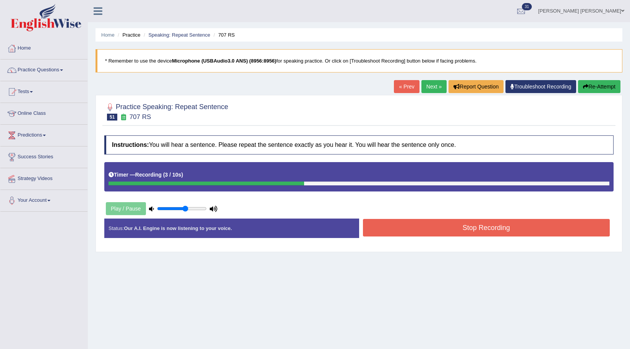
click at [413, 228] on button "Stop Recording" at bounding box center [486, 228] width 247 height 18
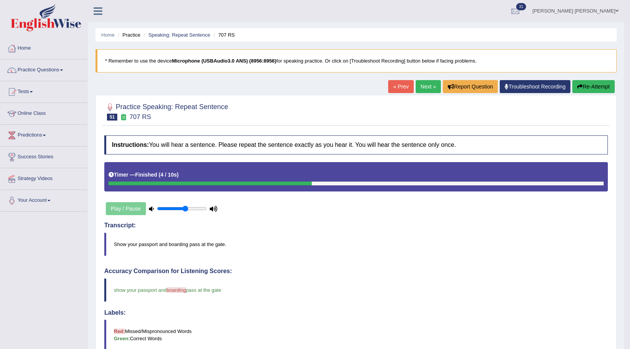
click at [425, 89] on link "Next »" at bounding box center [427, 86] width 25 height 13
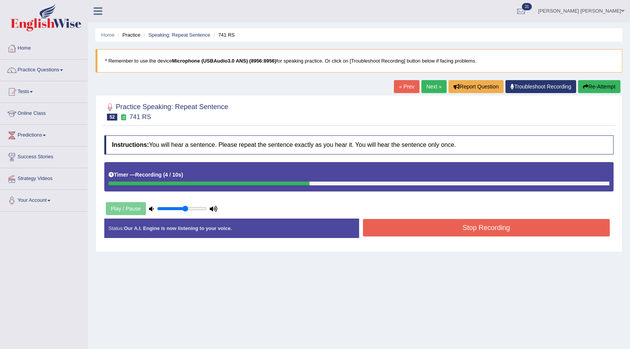
click at [449, 227] on button "Stop Recording" at bounding box center [486, 228] width 247 height 18
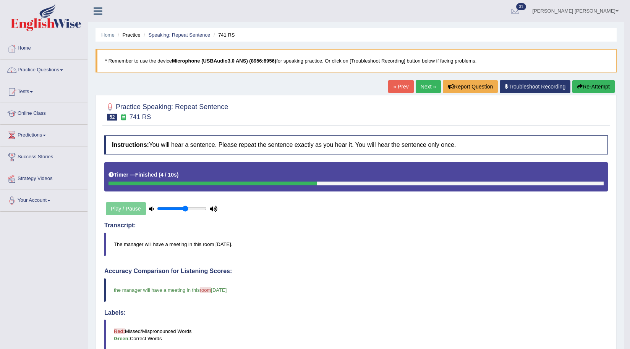
click at [423, 91] on link "Next »" at bounding box center [427, 86] width 25 height 13
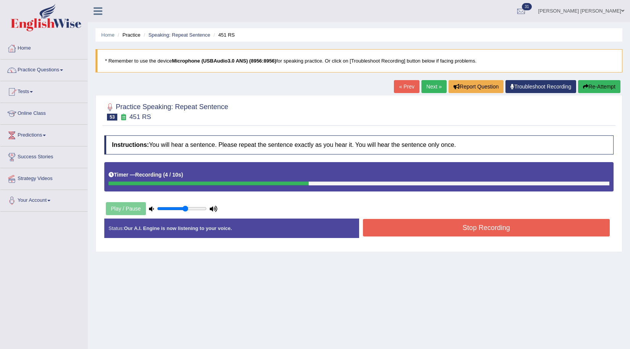
click at [467, 226] on button "Stop Recording" at bounding box center [486, 228] width 247 height 18
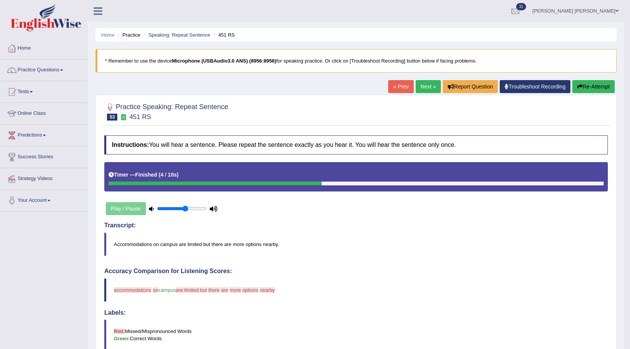
click at [425, 84] on link "Next »" at bounding box center [427, 86] width 25 height 13
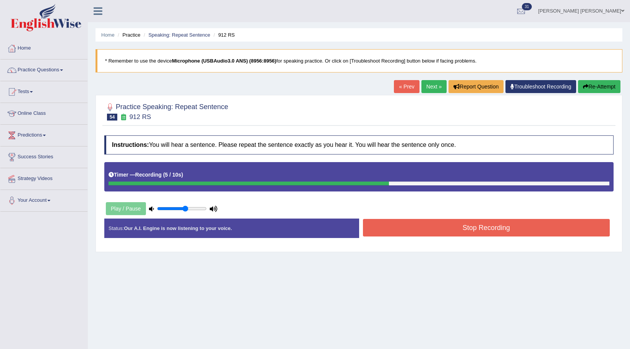
click at [423, 228] on button "Stop Recording" at bounding box center [486, 228] width 247 height 18
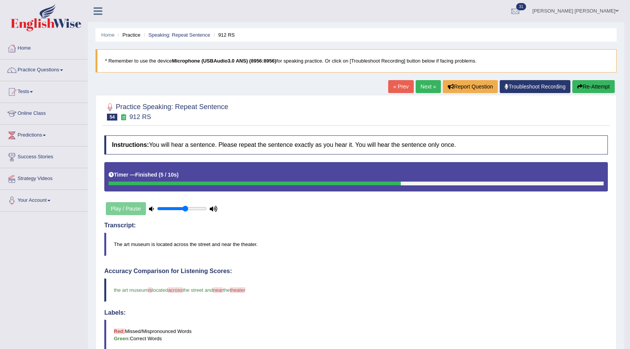
click at [426, 88] on link "Next »" at bounding box center [427, 86] width 25 height 13
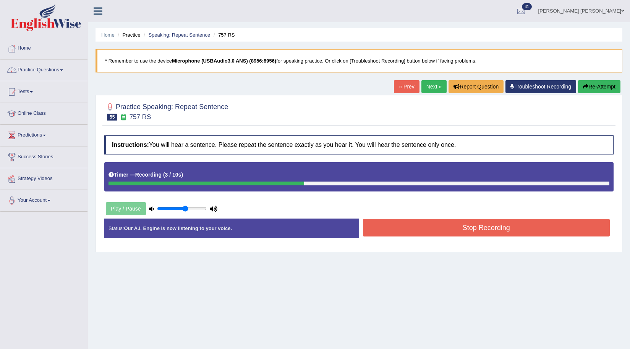
click at [438, 221] on button "Stop Recording" at bounding box center [486, 228] width 247 height 18
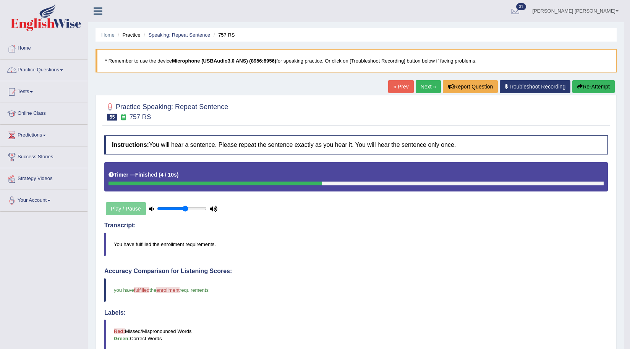
click at [426, 88] on link "Next »" at bounding box center [427, 86] width 25 height 13
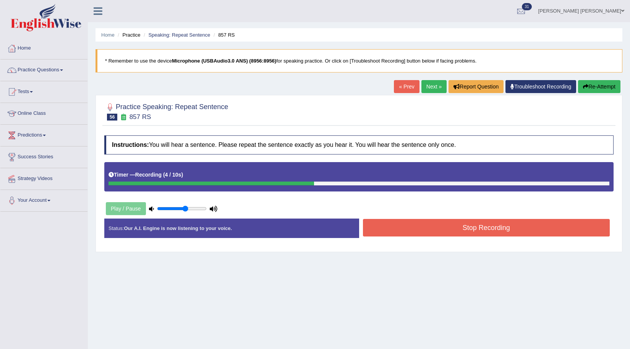
click at [408, 225] on button "Stop Recording" at bounding box center [486, 228] width 247 height 18
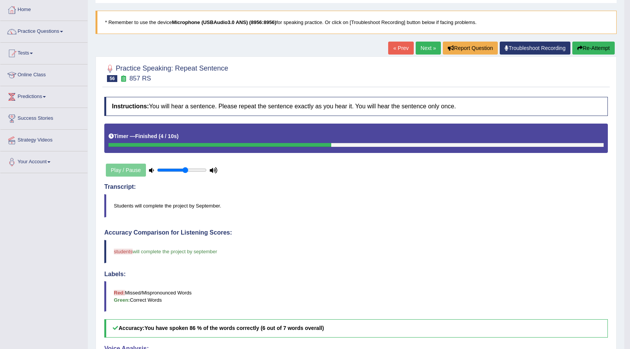
scroll to position [38, 0]
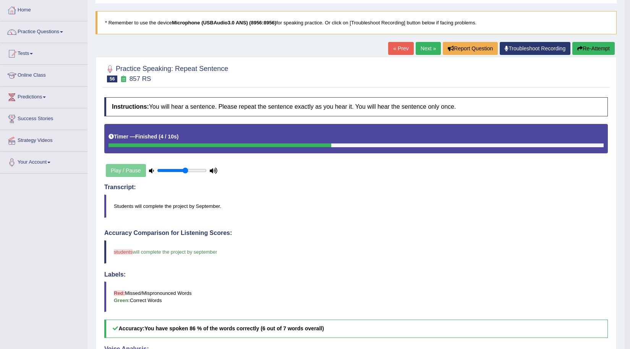
click at [602, 47] on button "Re-Attempt" at bounding box center [593, 48] width 42 height 13
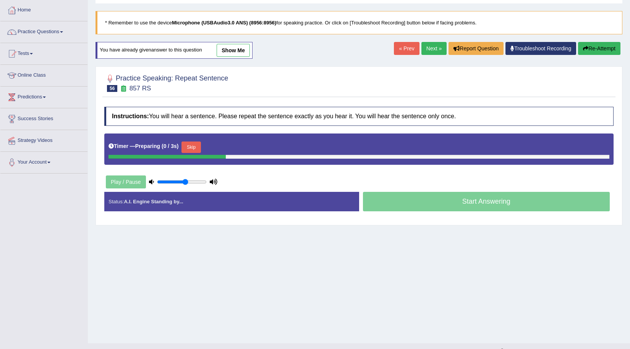
click at [188, 147] on button "Skip" at bounding box center [190, 147] width 19 height 11
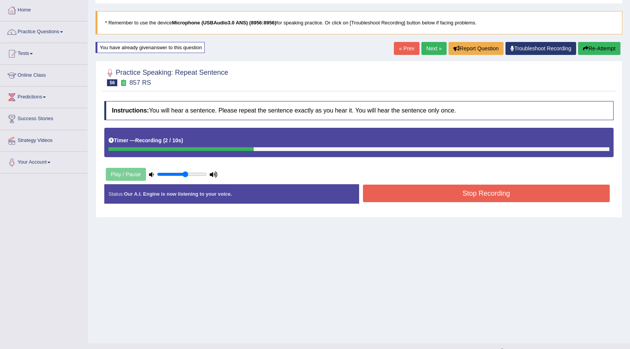
click at [508, 194] on button "Stop Recording" at bounding box center [486, 194] width 247 height 18
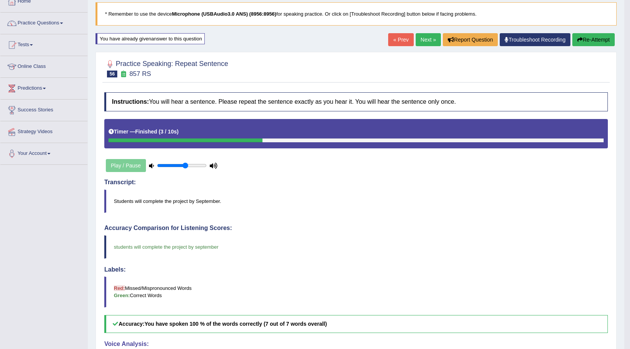
scroll to position [38, 0]
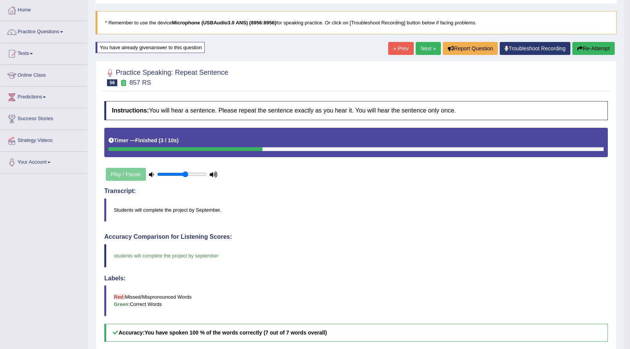
click at [427, 48] on link "Next »" at bounding box center [427, 48] width 25 height 13
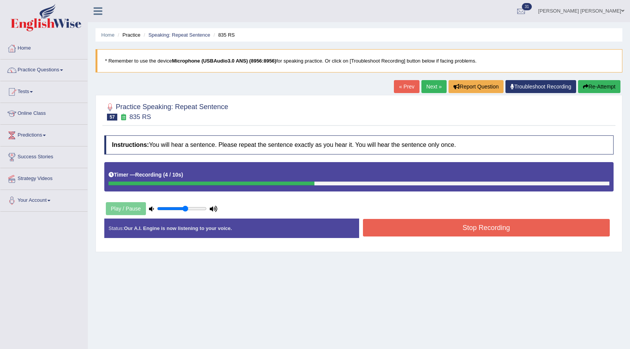
click at [442, 223] on button "Stop Recording" at bounding box center [486, 228] width 247 height 18
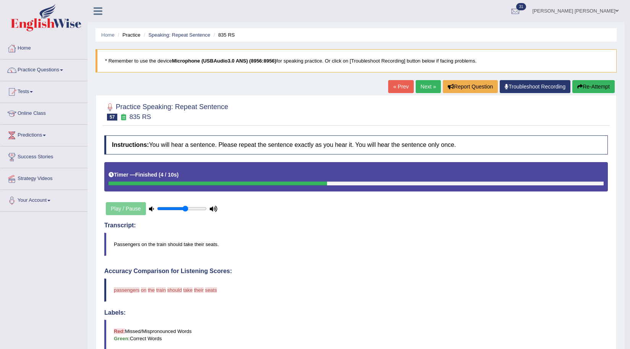
click at [424, 87] on link "Next »" at bounding box center [427, 86] width 25 height 13
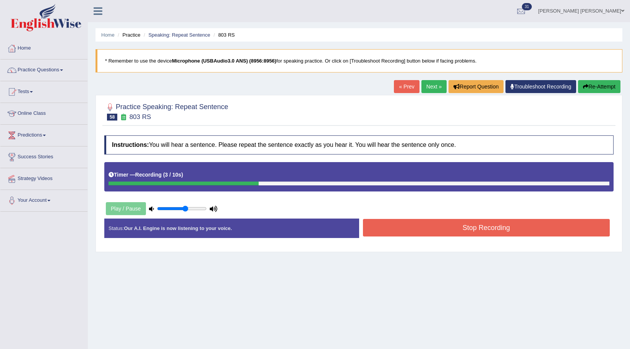
click at [453, 232] on button "Stop Recording" at bounding box center [486, 228] width 247 height 18
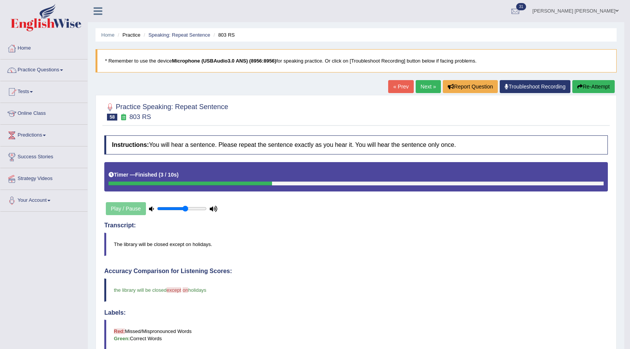
click at [428, 84] on link "Next »" at bounding box center [427, 86] width 25 height 13
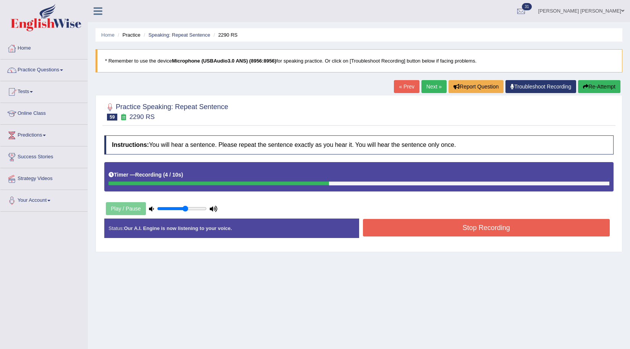
click at [395, 226] on button "Stop Recording" at bounding box center [486, 228] width 247 height 18
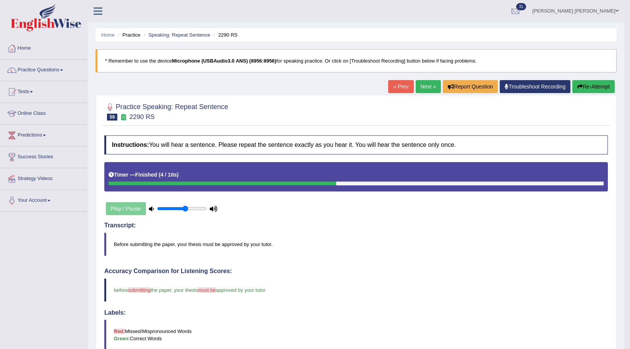
click at [421, 90] on link "Next »" at bounding box center [427, 86] width 25 height 13
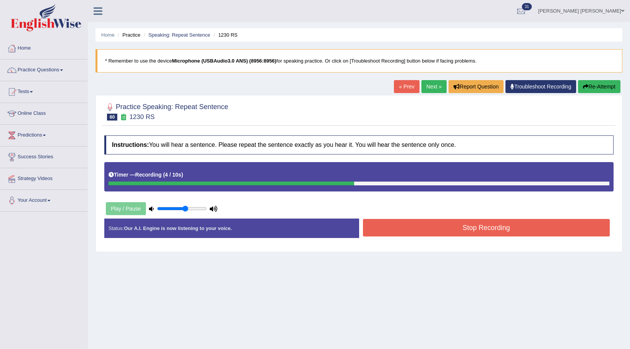
click at [395, 229] on button "Stop Recording" at bounding box center [486, 228] width 247 height 18
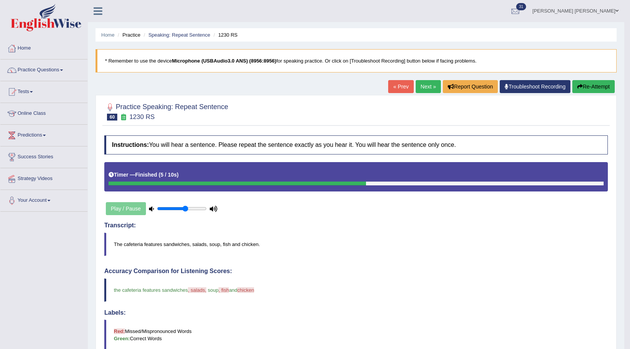
click at [587, 85] on button "Re-Attempt" at bounding box center [593, 86] width 42 height 13
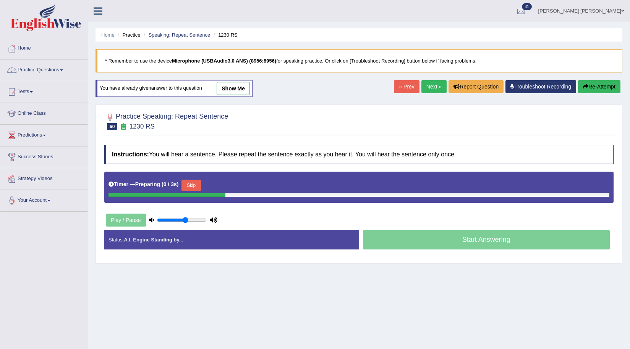
click at [194, 187] on button "Skip" at bounding box center [190, 185] width 19 height 11
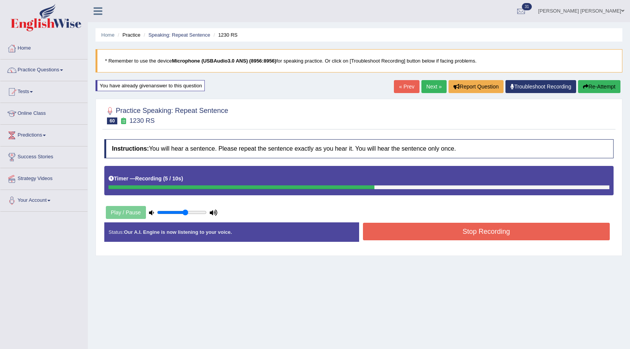
click at [430, 234] on button "Stop Recording" at bounding box center [486, 232] width 247 height 18
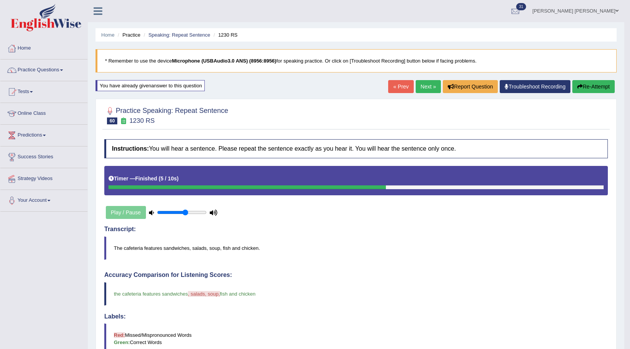
click at [598, 81] on button "Re-Attempt" at bounding box center [593, 86] width 42 height 13
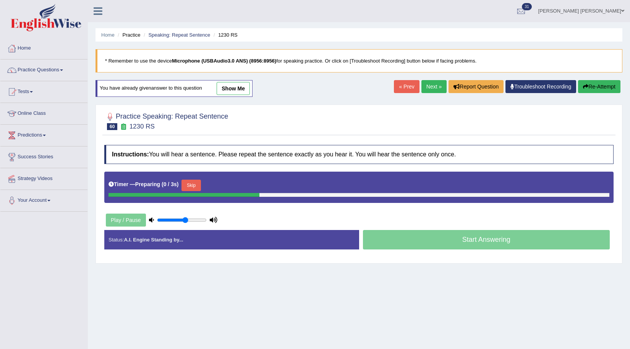
click at [200, 184] on button "Skip" at bounding box center [190, 185] width 19 height 11
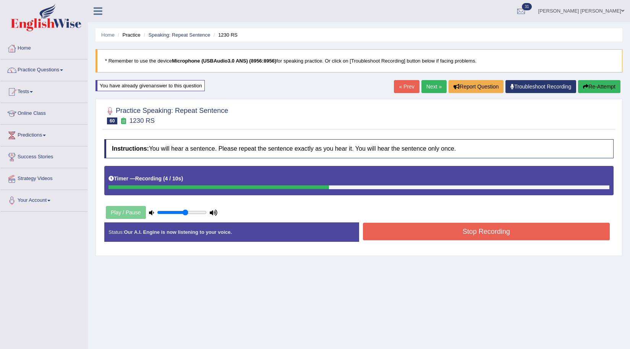
click at [388, 230] on button "Stop Recording" at bounding box center [486, 232] width 247 height 18
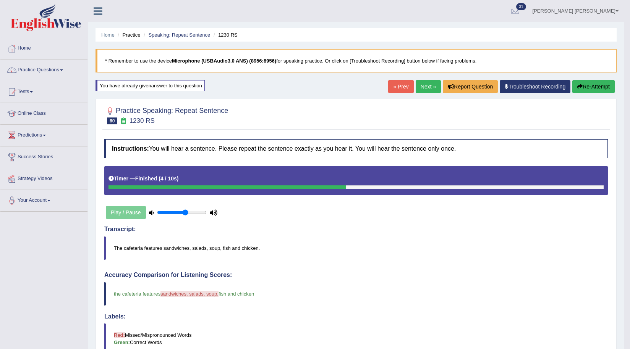
click at [595, 11] on link "Prabh Simran Singh" at bounding box center [575, 10] width 97 height 20
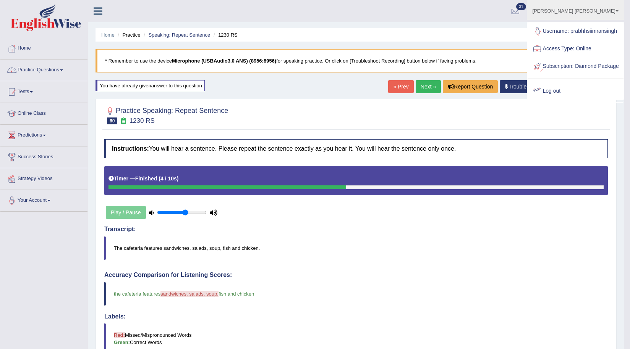
click at [560, 100] on link "Log out" at bounding box center [575, 91] width 96 height 18
